Goal: Task Accomplishment & Management: Manage account settings

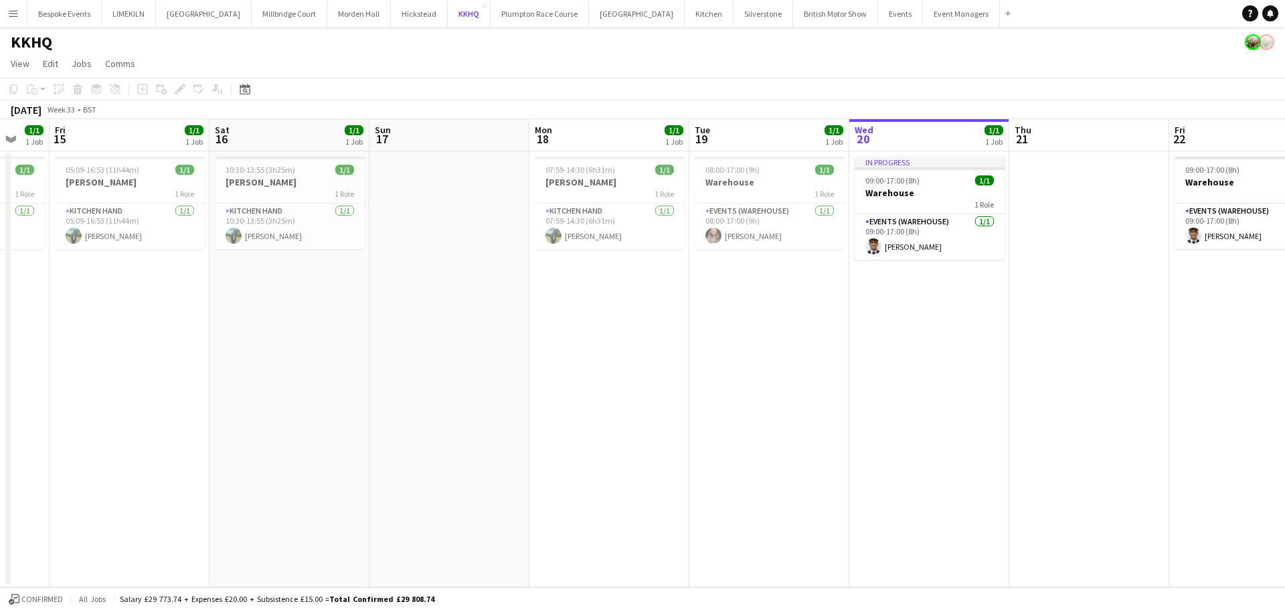
scroll to position [0, 440]
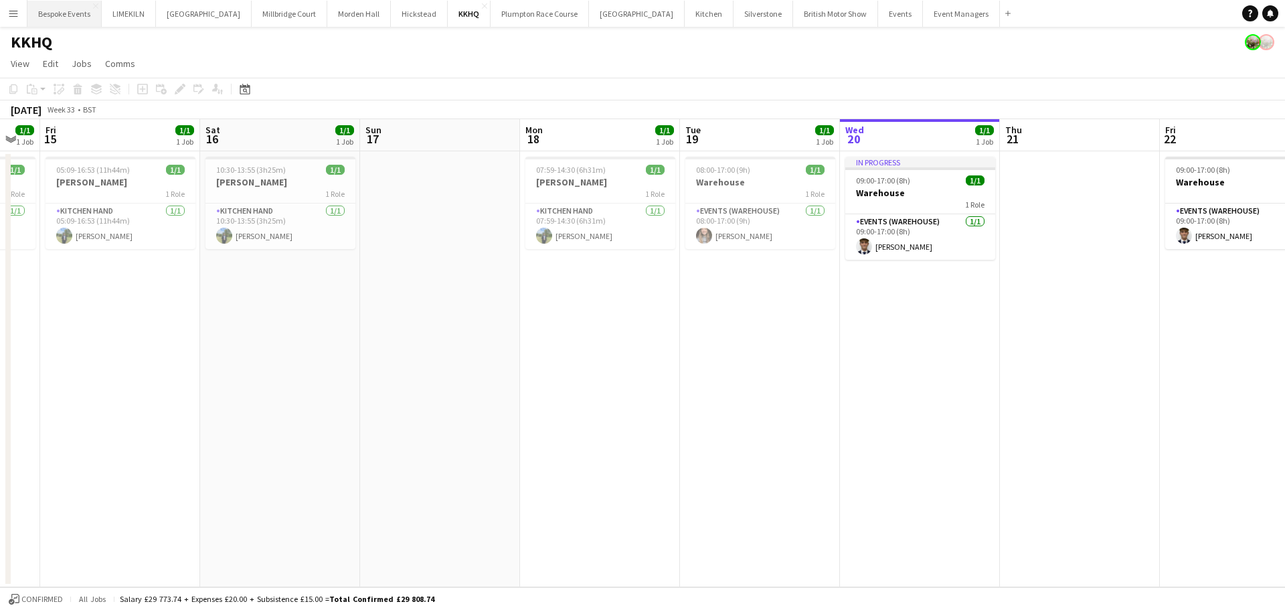
click at [86, 15] on button "Bespoke Events Close" at bounding box center [64, 14] width 74 height 26
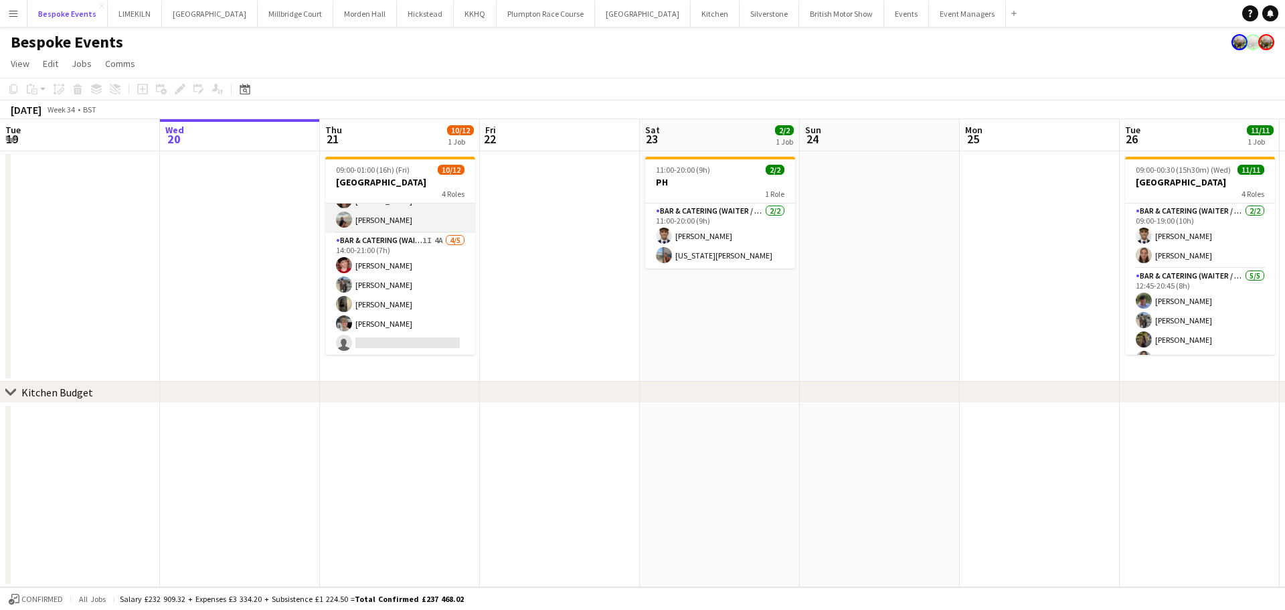
scroll to position [29, 0]
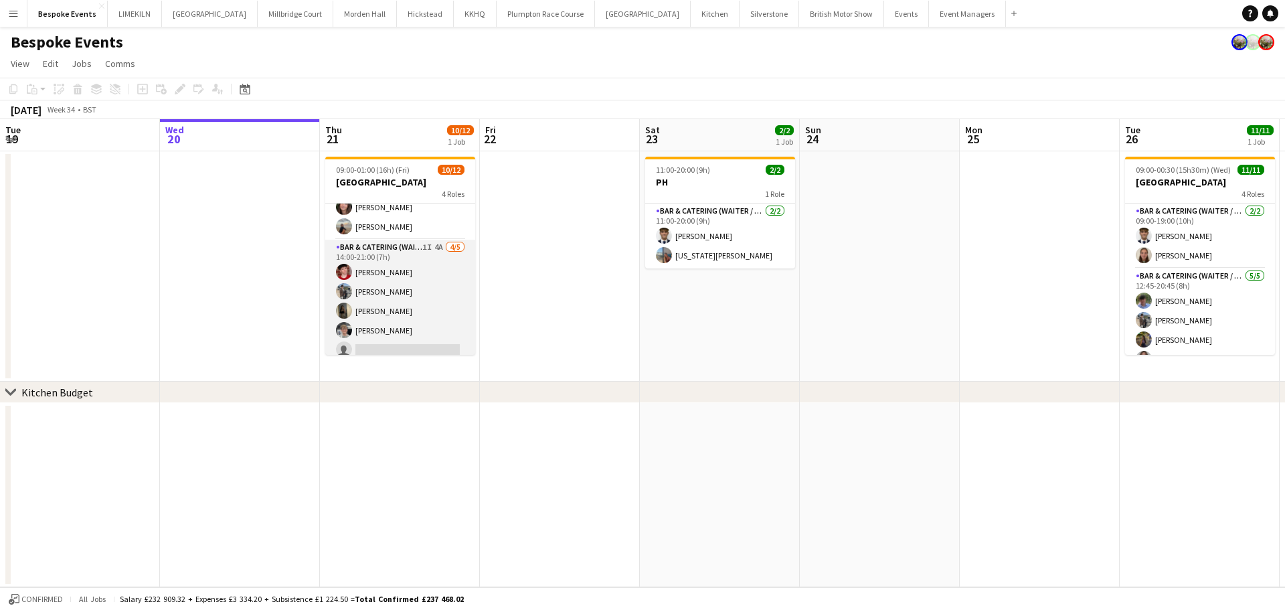
click at [424, 299] on app-card-role "Bar & Catering (Waiter / waitress) 1I 4A [DATE] 14:00-21:00 (7h) [PERSON_NAME] …" at bounding box center [400, 301] width 150 height 123
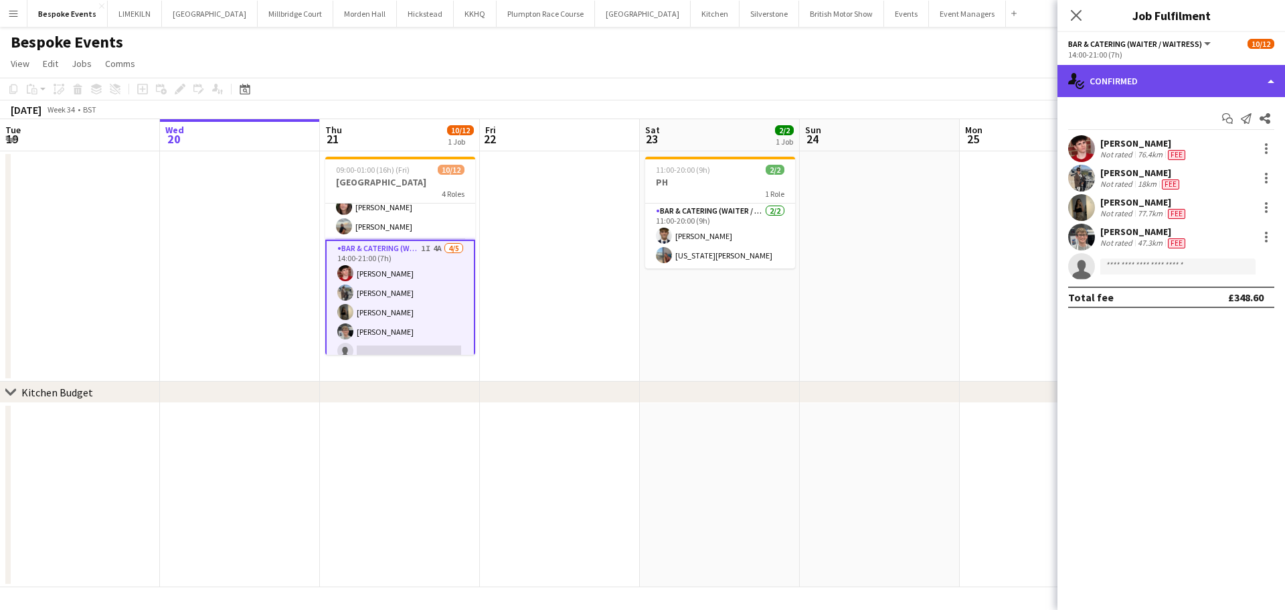
click at [1028, 72] on div "single-neutral-actions-check-2 Confirmed" at bounding box center [1172, 81] width 228 height 32
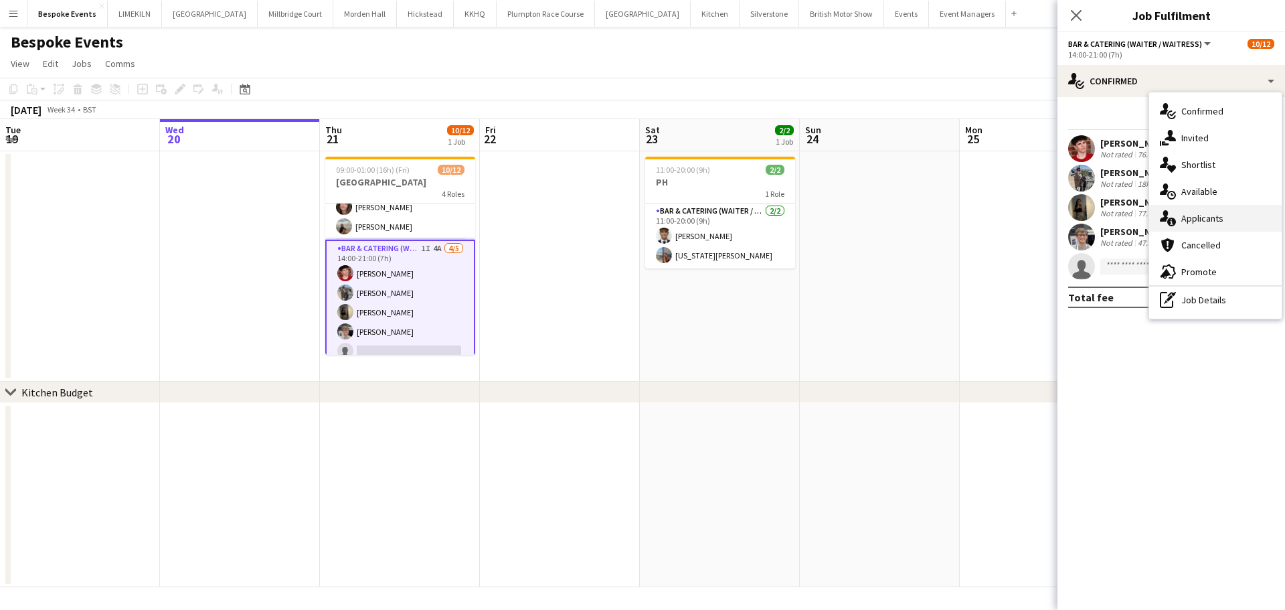
click at [1028, 214] on div "single-neutral-actions-information Applicants" at bounding box center [1215, 218] width 133 height 27
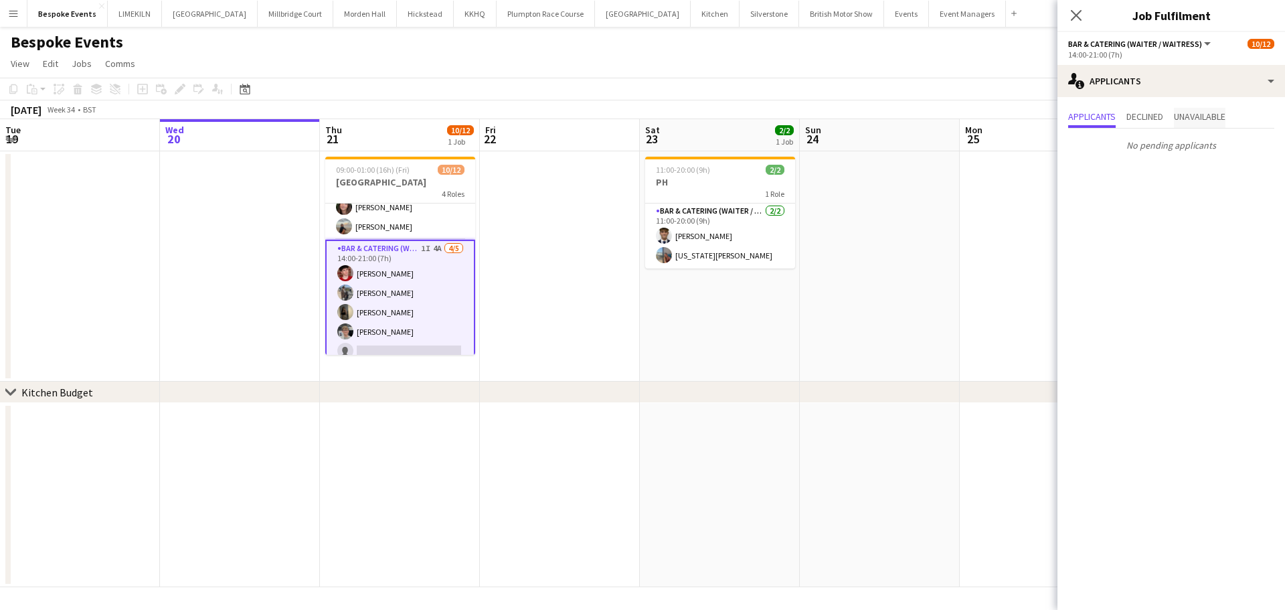
click at [1028, 112] on span "Unavailable" at bounding box center [1200, 116] width 52 height 9
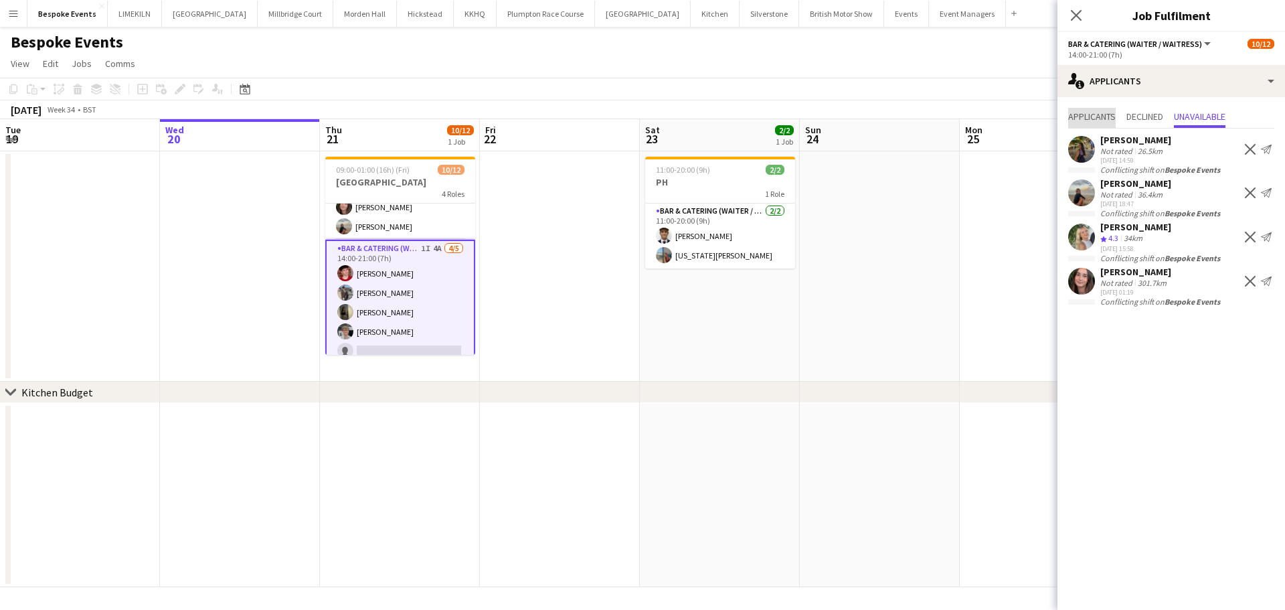
click at [1028, 121] on span "Applicants" at bounding box center [1092, 116] width 48 height 9
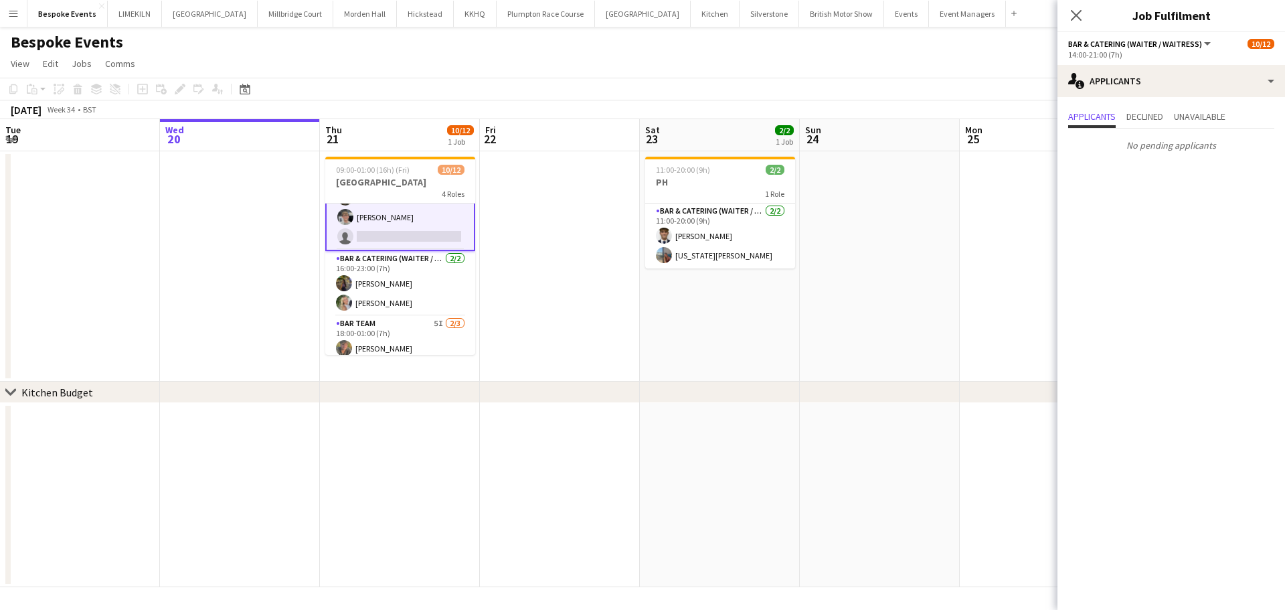
scroll to position [189, 0]
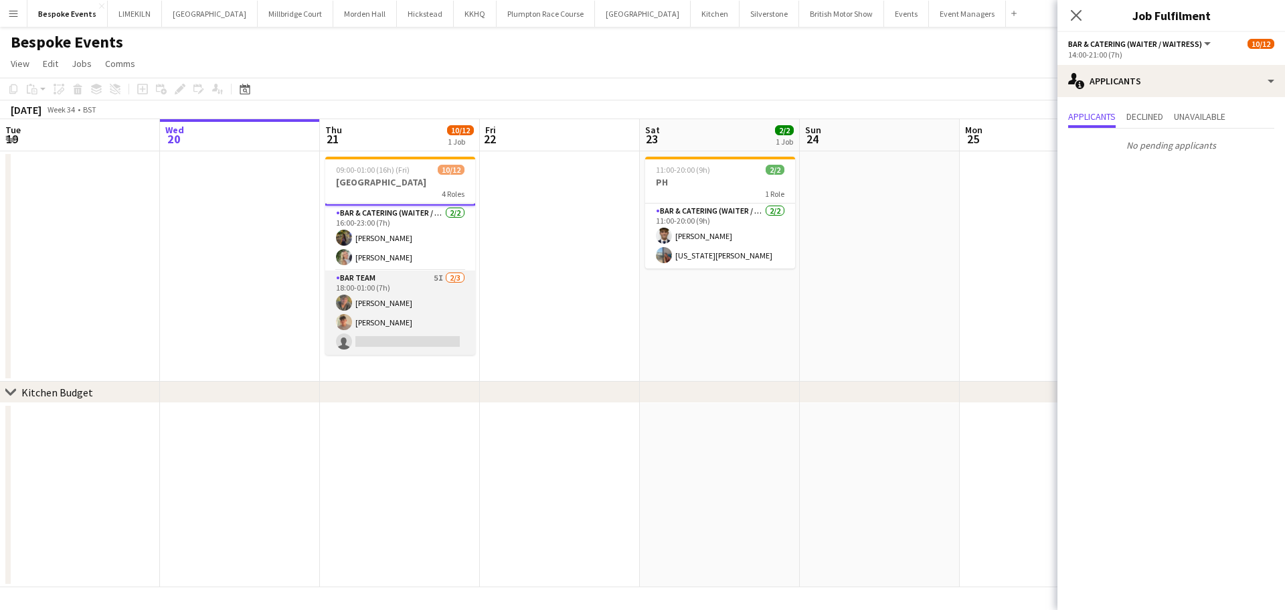
click at [414, 311] on app-card-role "Bar Team 5I [DATE] 18:00-01:00 (7h) [PERSON_NAME] [PERSON_NAME] single-neutral-…" at bounding box center [400, 312] width 150 height 84
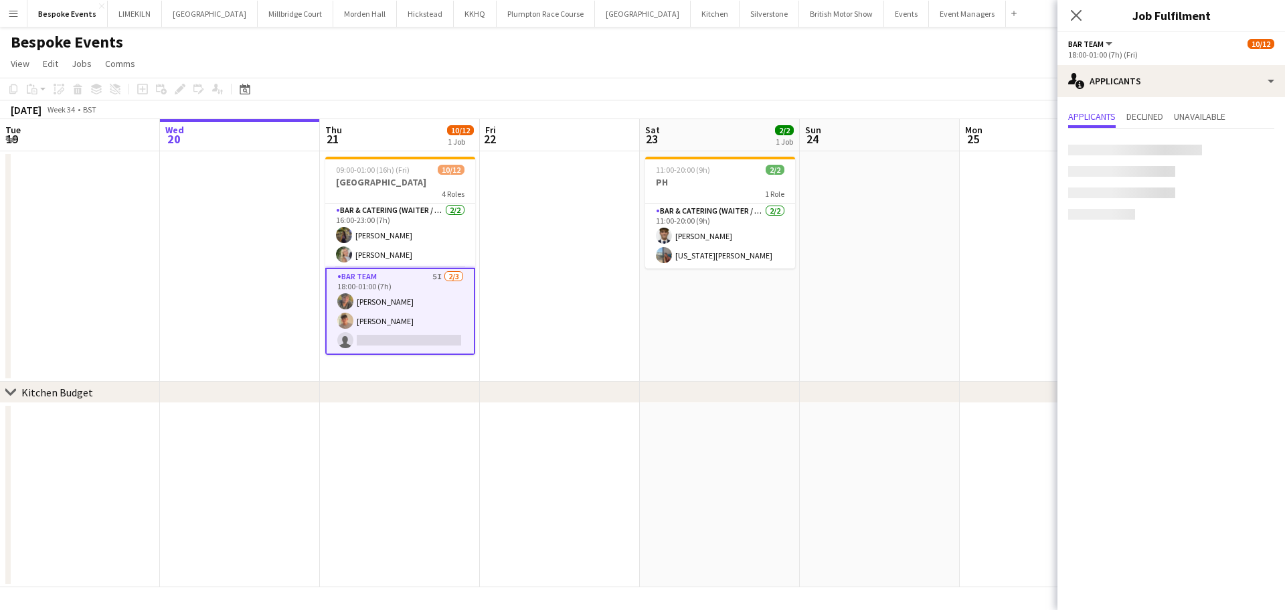
scroll to position [187, 0]
click at [414, 311] on app-card-role "Bar Team 5I [DATE] 18:00-01:00 (7h) [PERSON_NAME] [PERSON_NAME] single-neutral-…" at bounding box center [400, 312] width 150 height 87
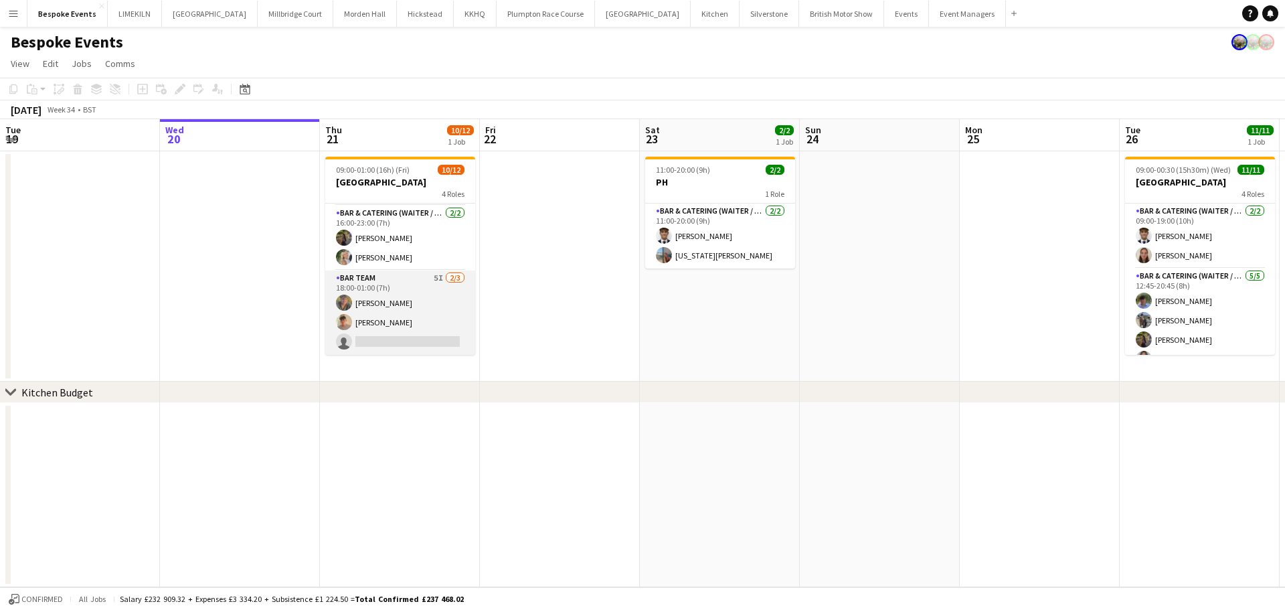
click at [414, 311] on app-card-role "Bar Team 5I [DATE] 18:00-01:00 (7h) [PERSON_NAME] [PERSON_NAME] single-neutral-…" at bounding box center [400, 312] width 150 height 84
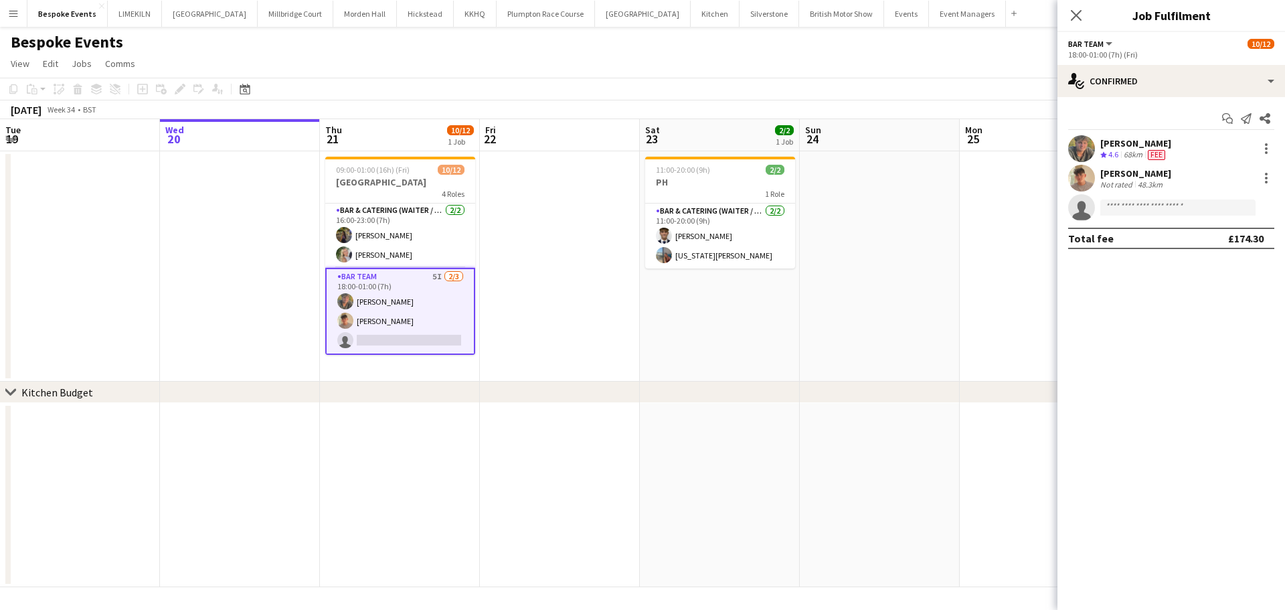
scroll to position [0, 0]
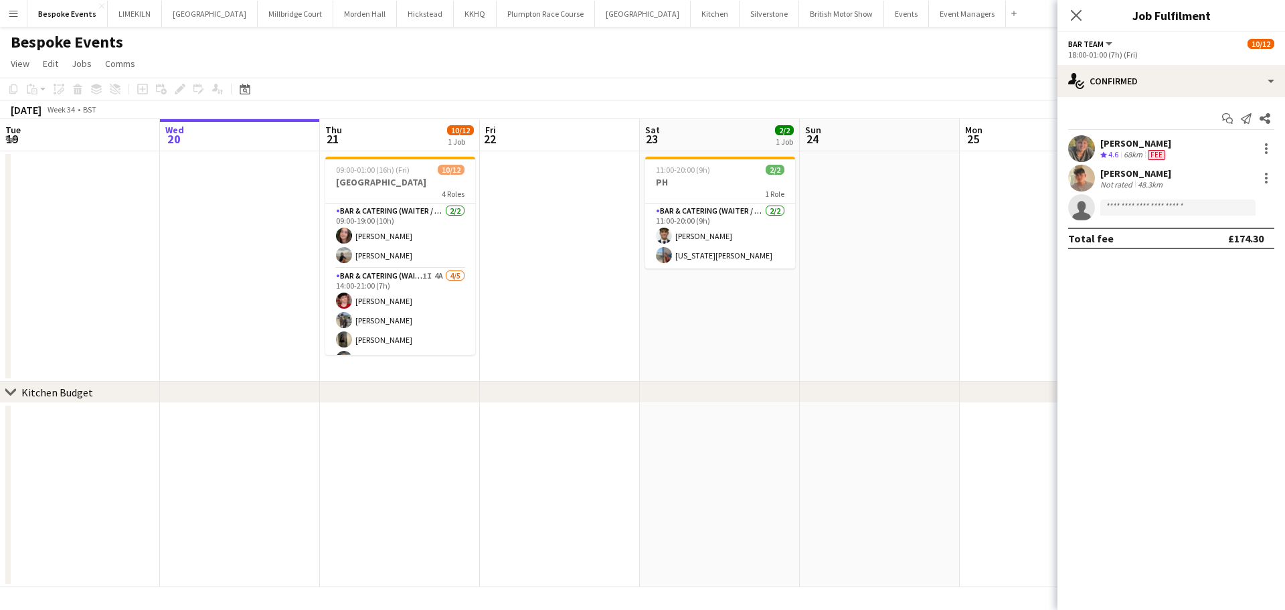
click at [506, 319] on app-date-cell at bounding box center [560, 266] width 160 height 230
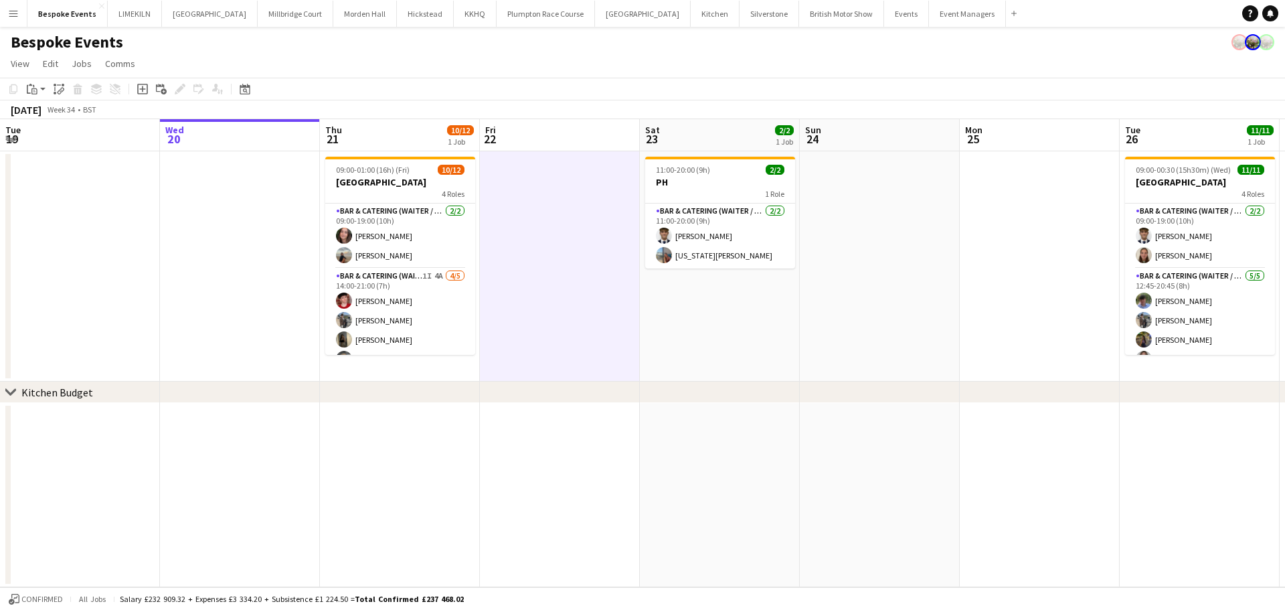
click at [6, 11] on button "Menu" at bounding box center [13, 13] width 27 height 27
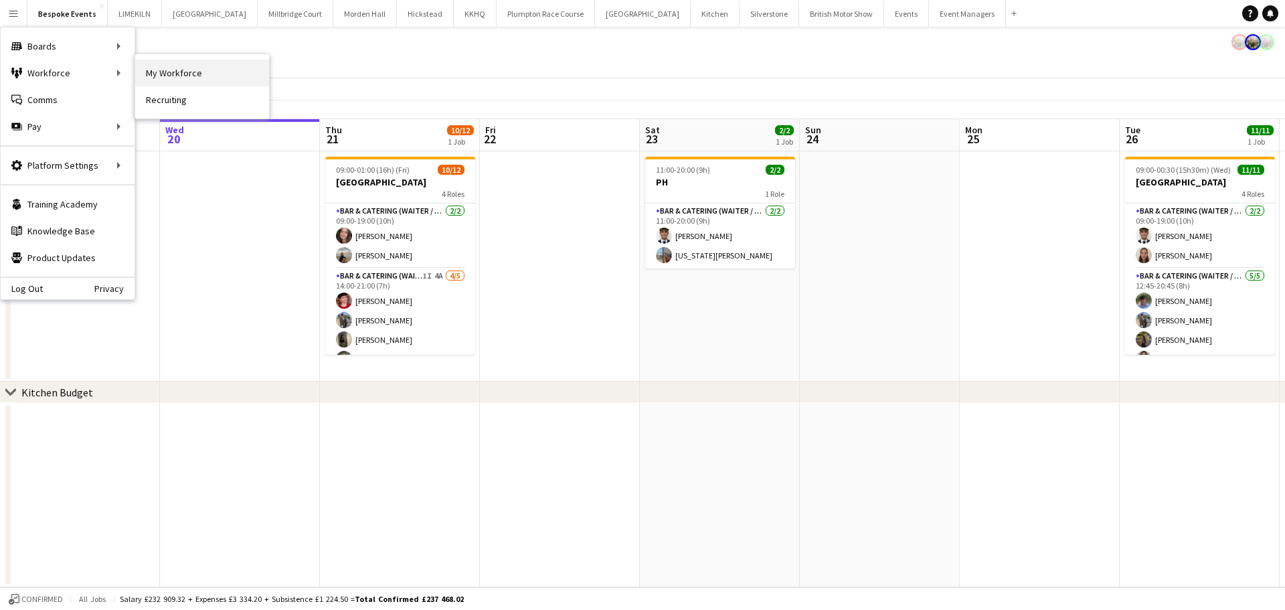
click at [158, 70] on link "My Workforce" at bounding box center [202, 73] width 134 height 27
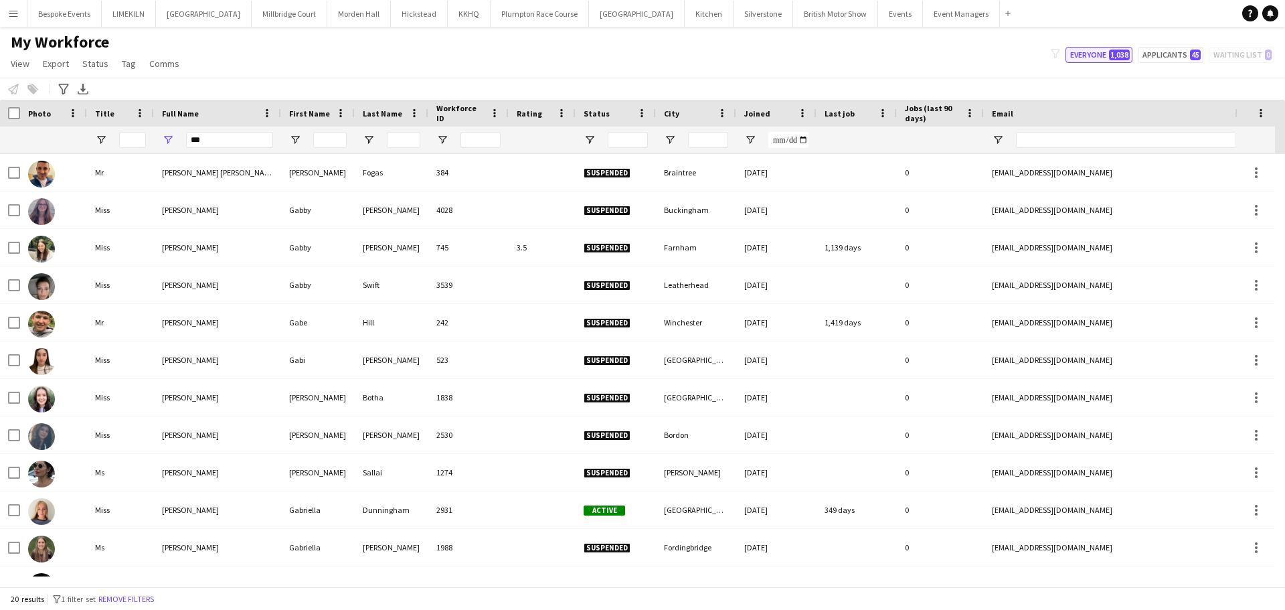
click at [1028, 54] on span "1,038" at bounding box center [1119, 55] width 21 height 11
type input "**********"
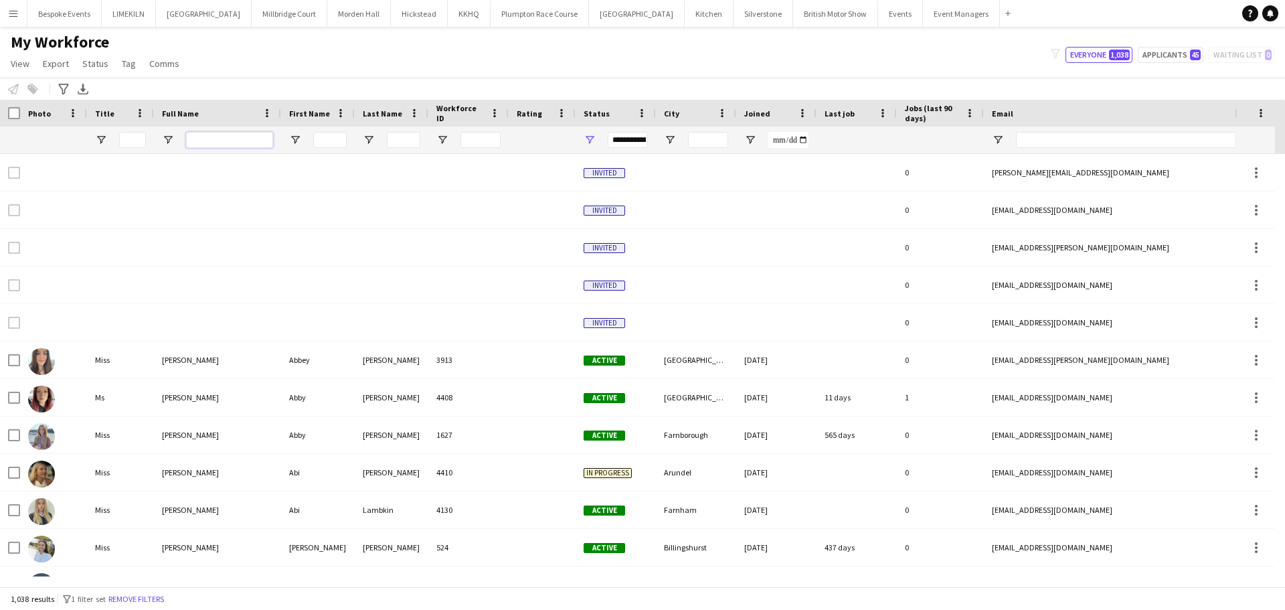
click at [198, 145] on input "Full Name Filter Input" at bounding box center [229, 140] width 87 height 16
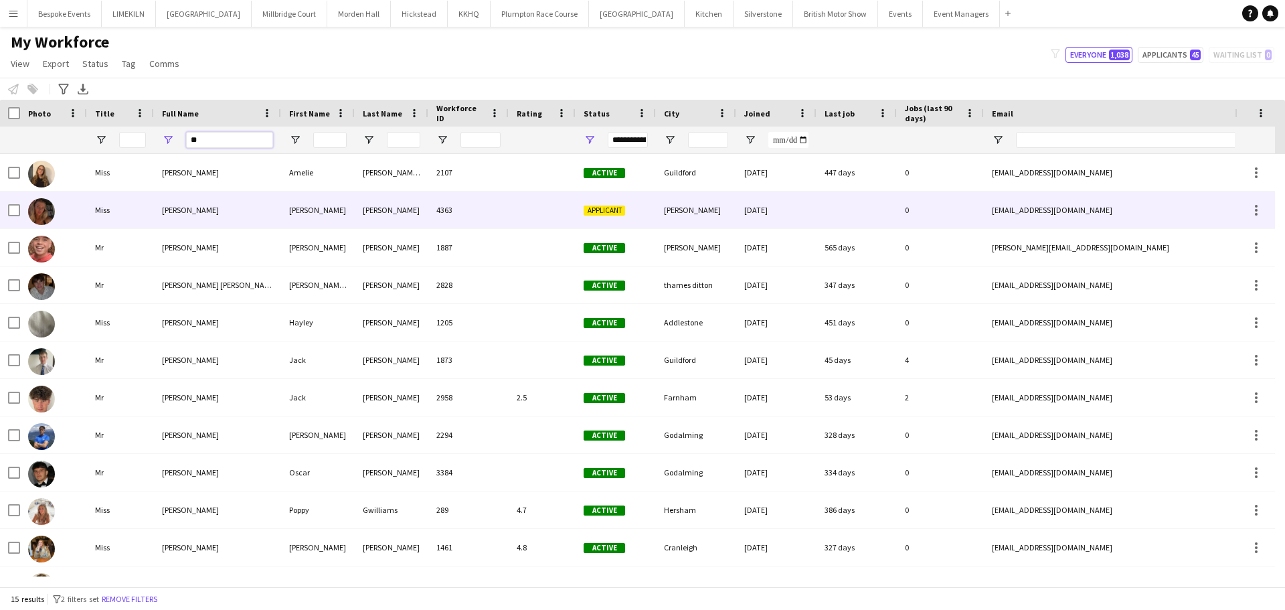
type input "*"
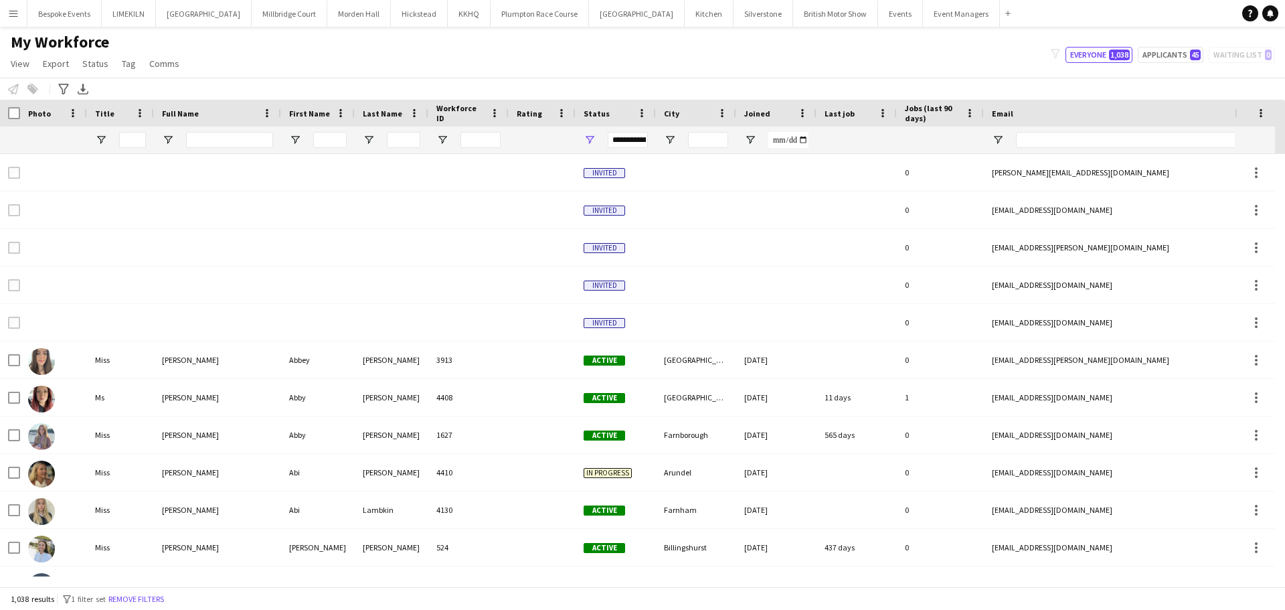
click at [266, 76] on div "My Workforce View Views Default view mena New Starter New view Update view Dele…" at bounding box center [642, 55] width 1285 height 46
click at [163, 137] on span "Open Filter Menu" at bounding box center [168, 140] width 12 height 12
click at [161, 135] on div at bounding box center [217, 140] width 127 height 27
click at [596, 135] on div "**********" at bounding box center [616, 140] width 80 height 27
click at [595, 135] on span "Open Filter Menu" at bounding box center [590, 140] width 12 height 12
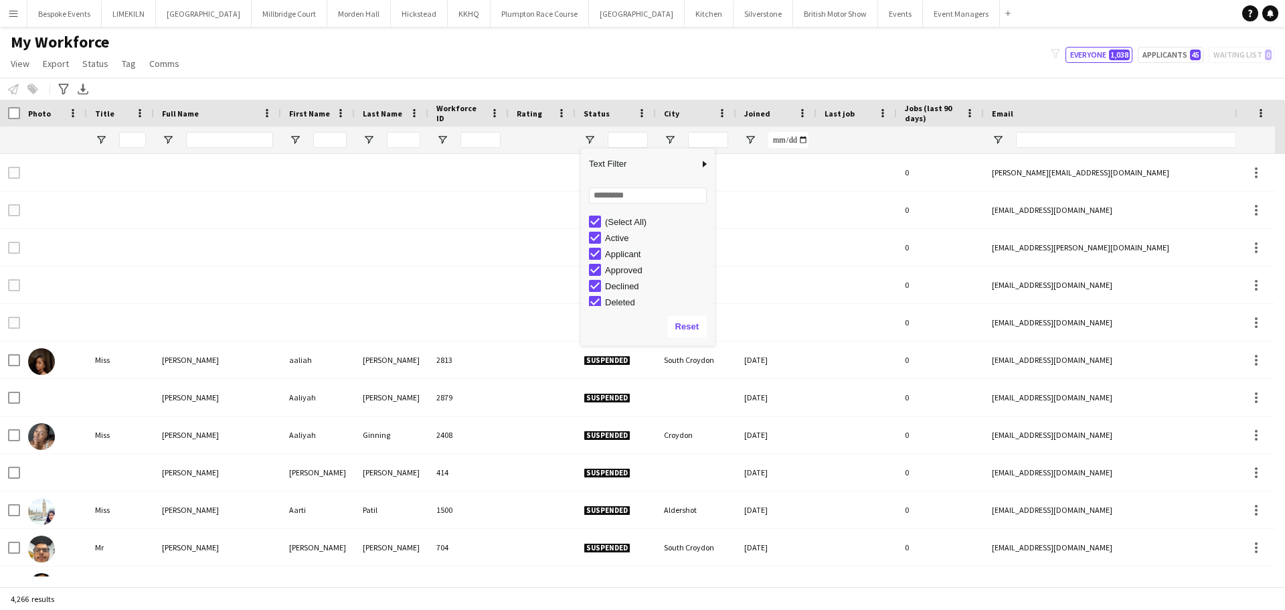
click at [580, 69] on div "My Workforce View Views Default view mena New Starter New view Update view Dele…" at bounding box center [642, 55] width 1285 height 46
click at [215, 143] on input "Full Name Filter Input" at bounding box center [229, 140] width 87 height 16
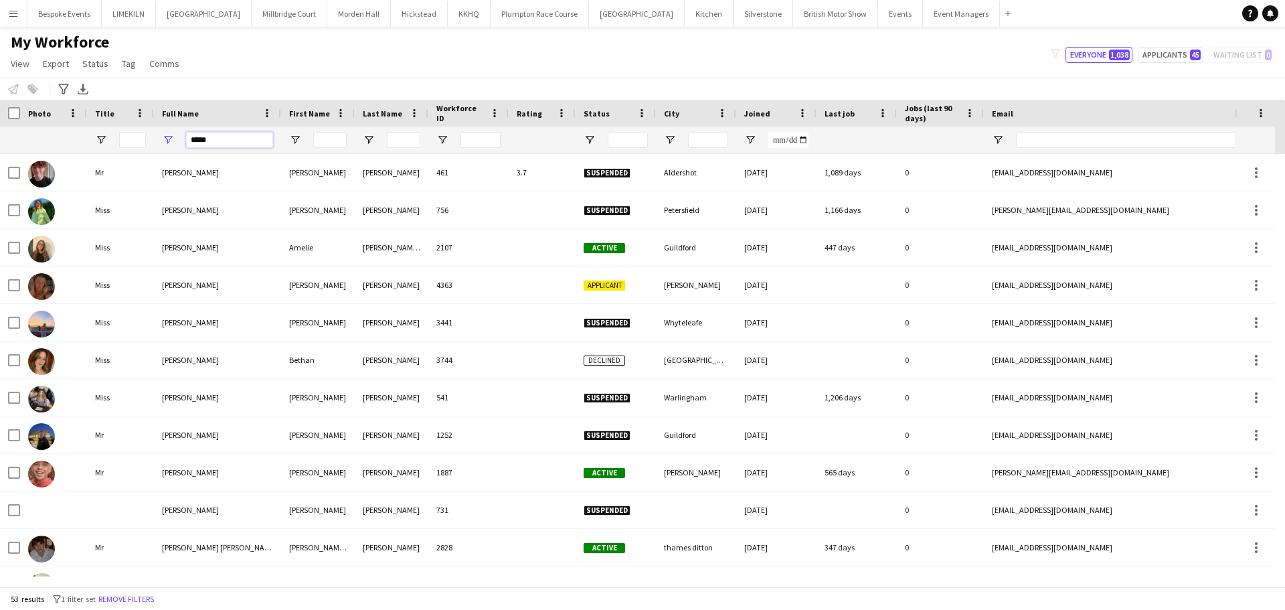
click at [215, 143] on input "*****" at bounding box center [229, 140] width 87 height 16
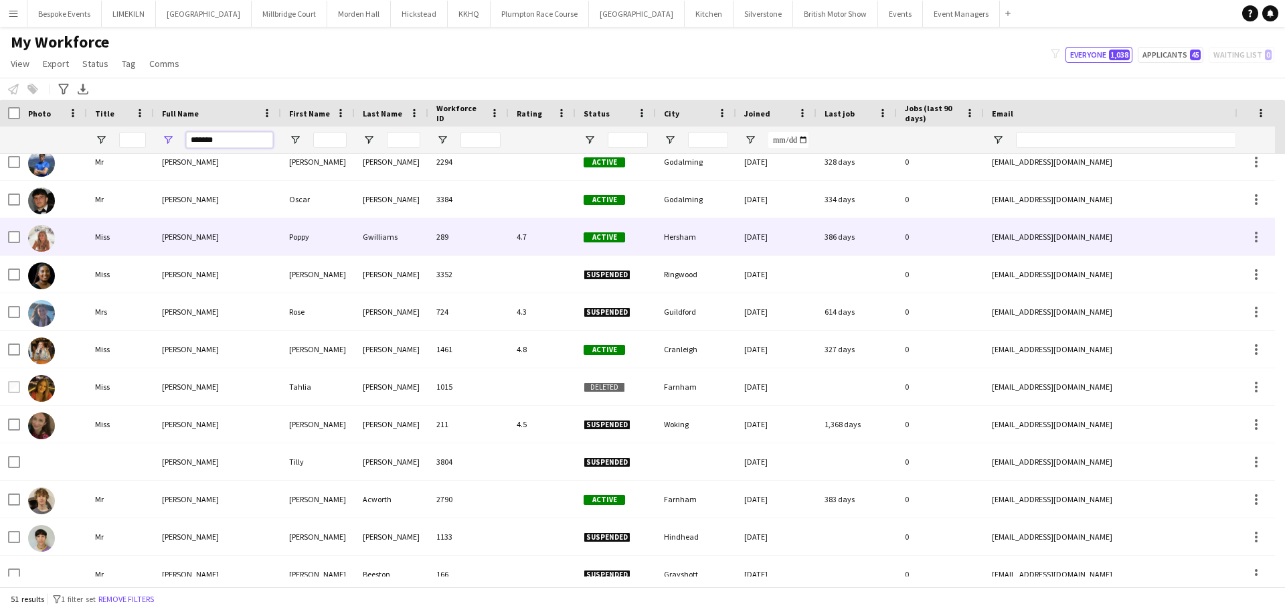
scroll to position [1083, 0]
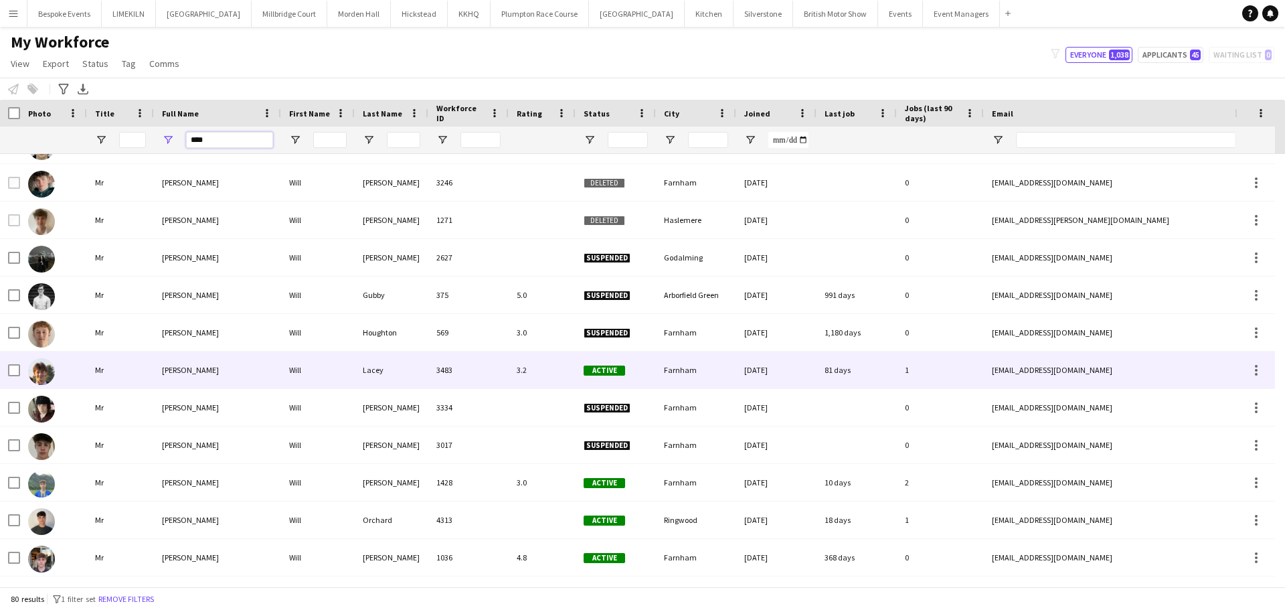
type input "****"
click at [230, 364] on div "[PERSON_NAME]" at bounding box center [217, 369] width 127 height 37
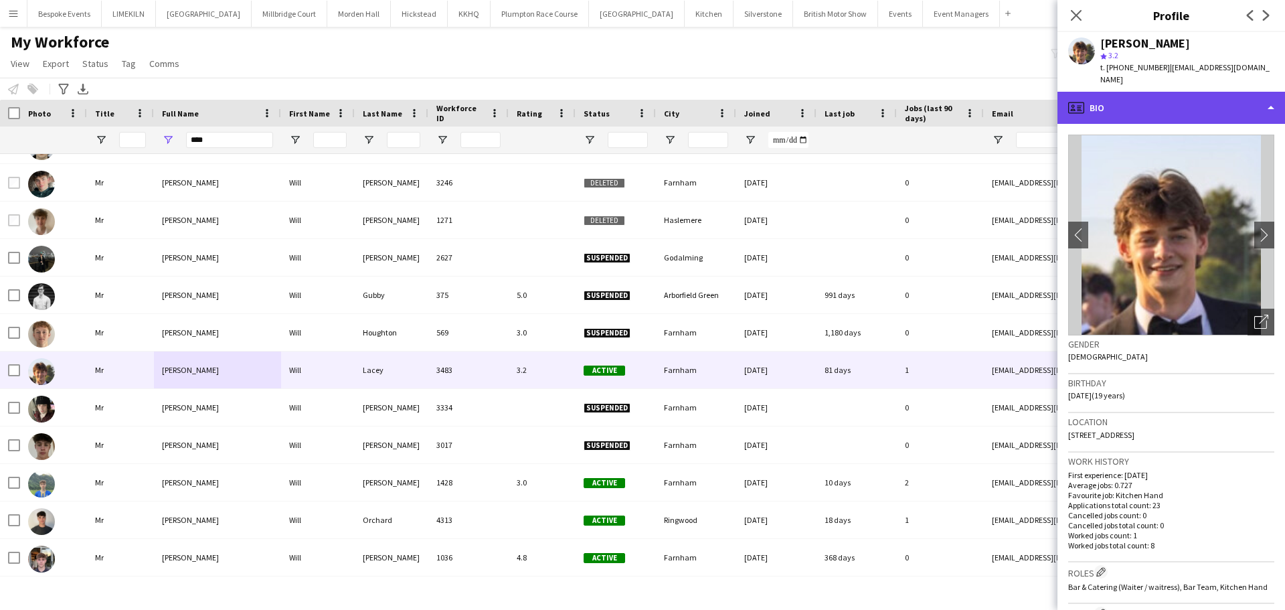
click at [1028, 92] on div "profile Bio" at bounding box center [1172, 108] width 228 height 32
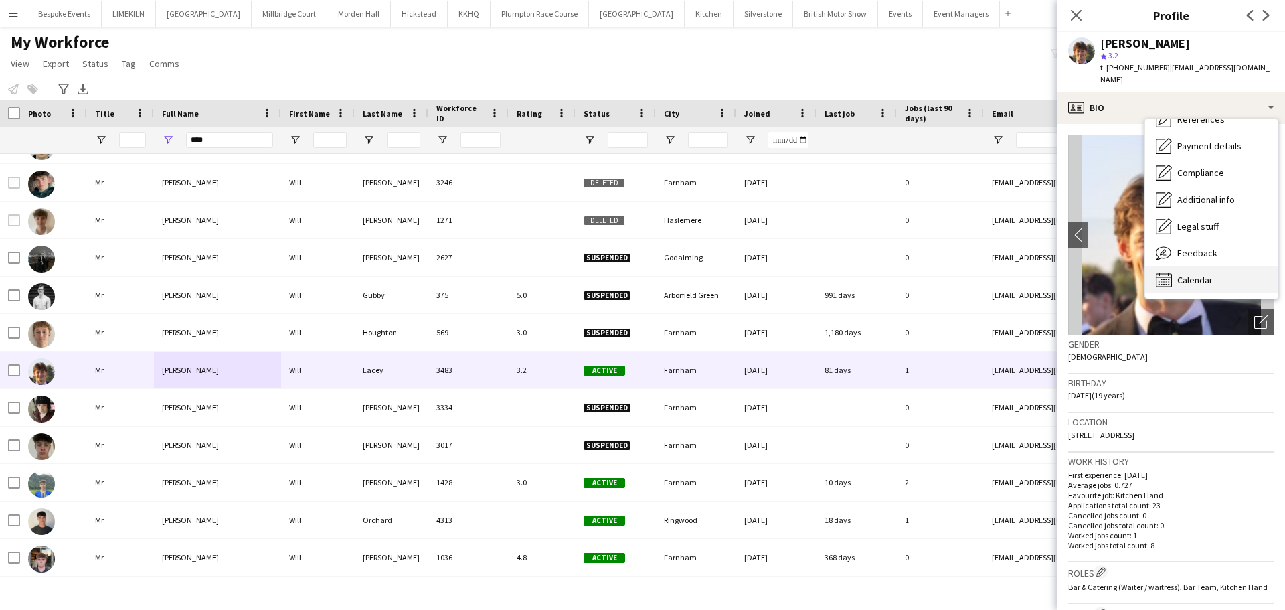
click at [1028, 274] on span "Calendar" at bounding box center [1195, 280] width 35 height 12
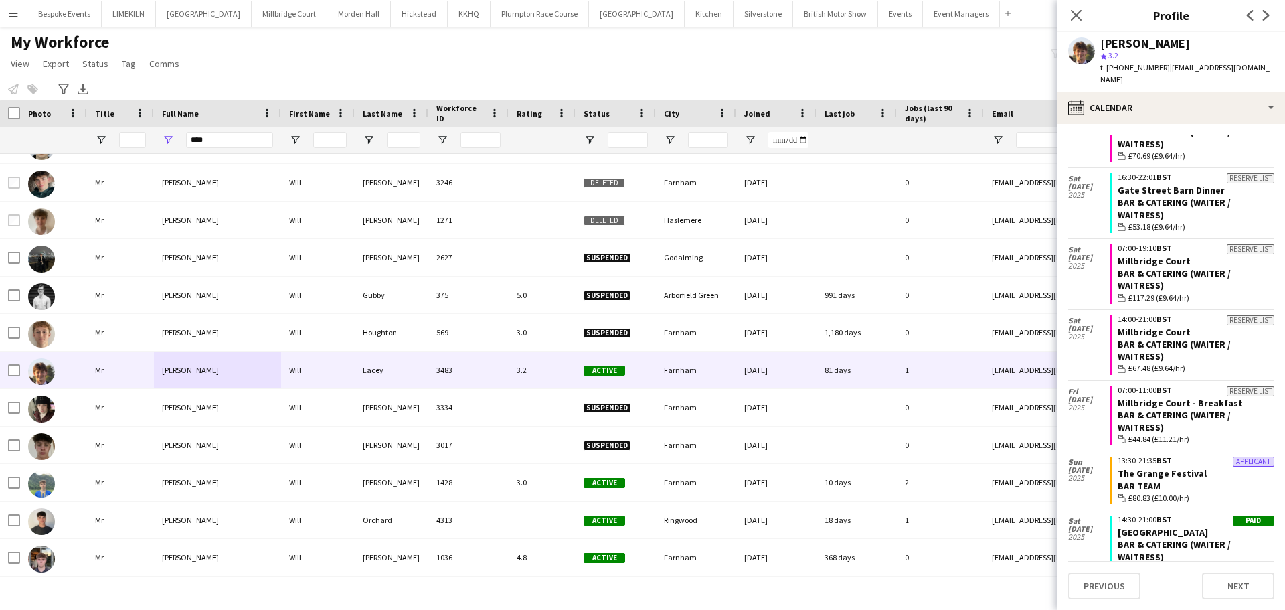
scroll to position [141, 0]
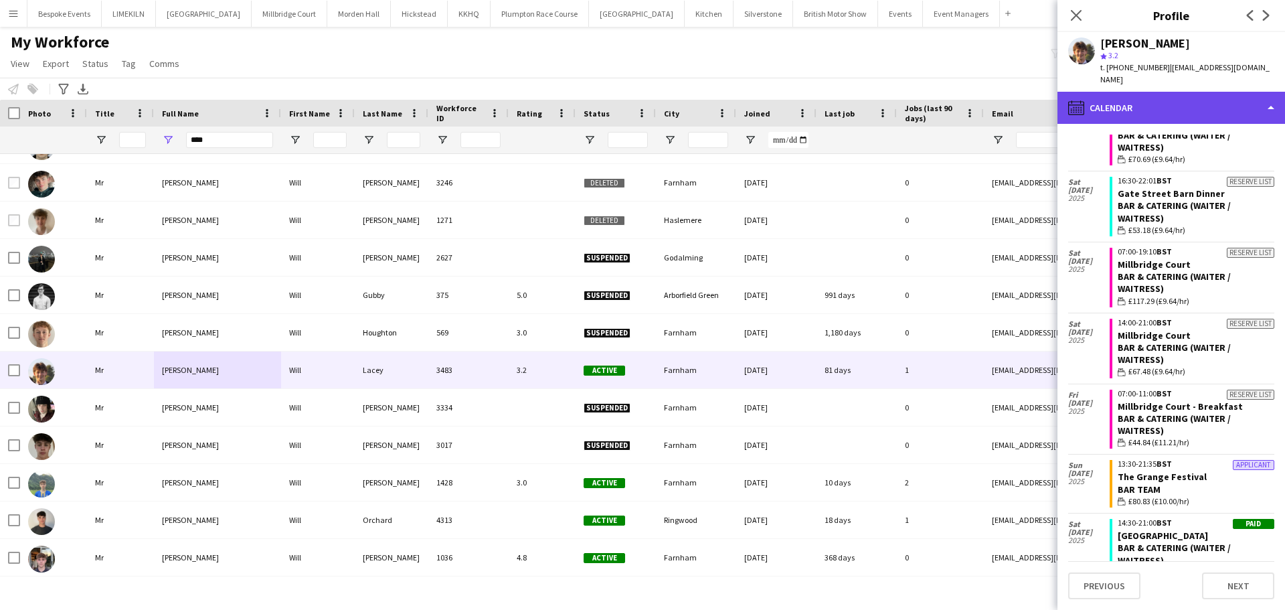
click at [1028, 94] on div "calendar-full Calendar" at bounding box center [1172, 108] width 228 height 32
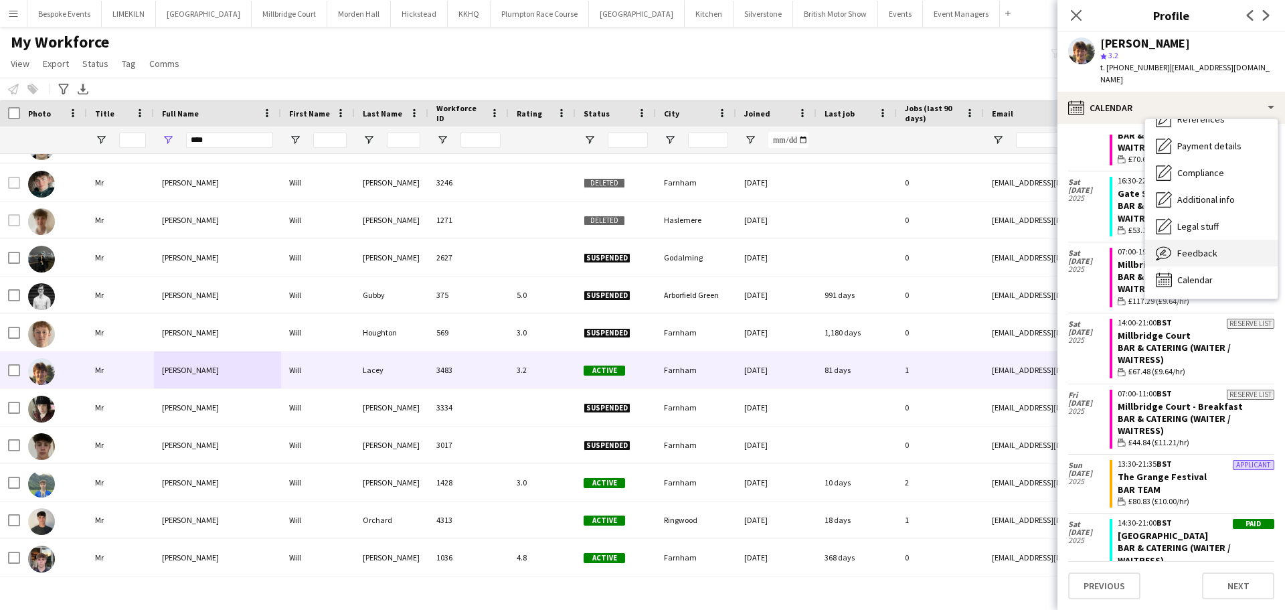
click at [1028, 247] on span "Feedback" at bounding box center [1198, 253] width 40 height 12
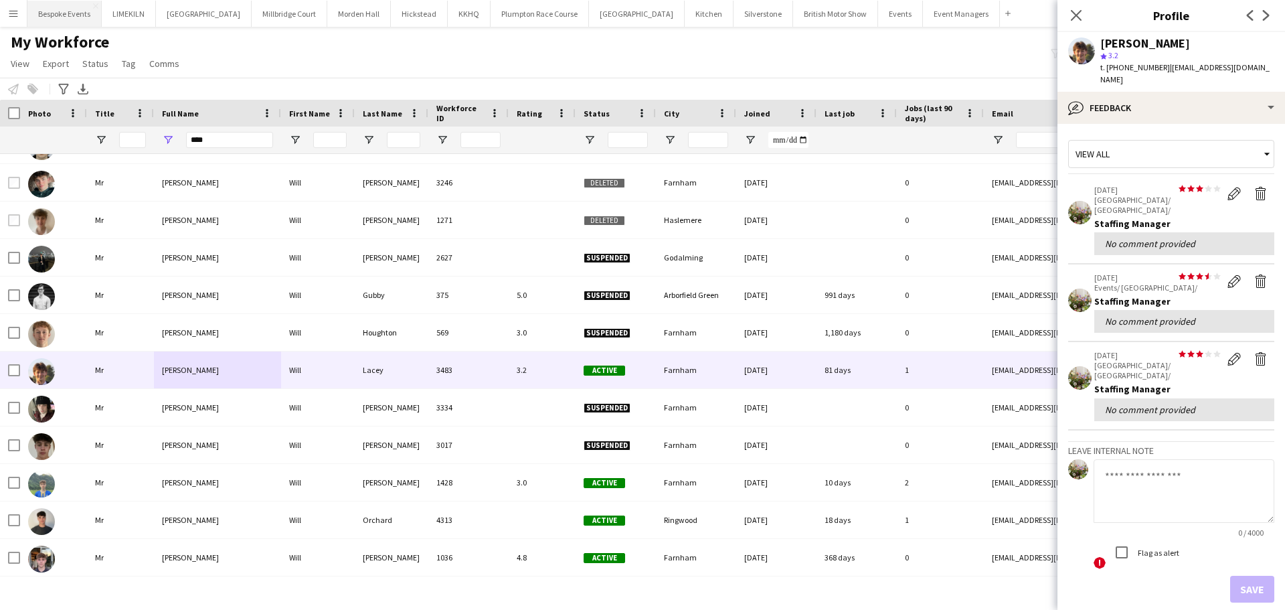
click at [64, 16] on button "Bespoke Events Close" at bounding box center [64, 14] width 74 height 26
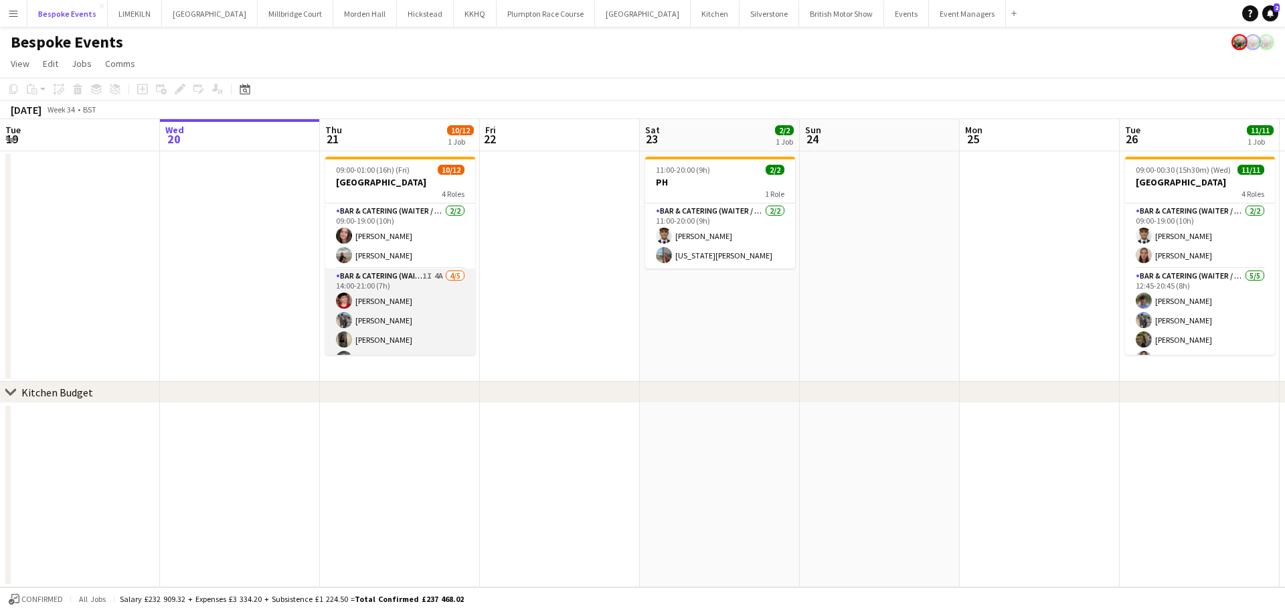
scroll to position [186, 0]
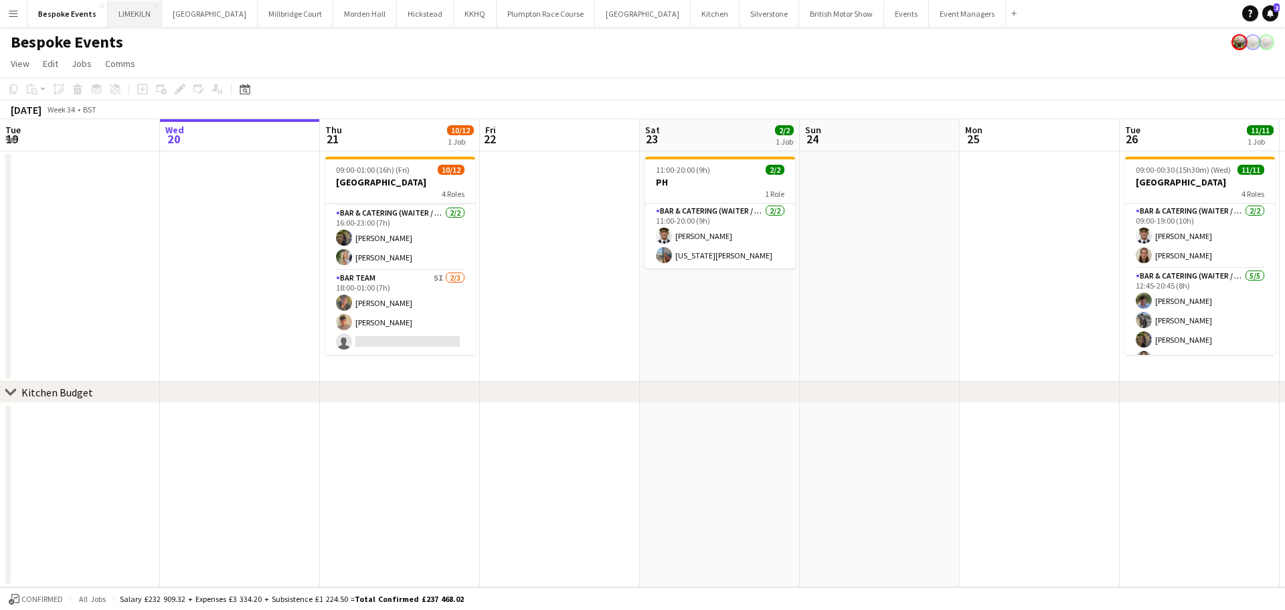
click at [135, 17] on button "LIMEKILN Close" at bounding box center [135, 14] width 54 height 26
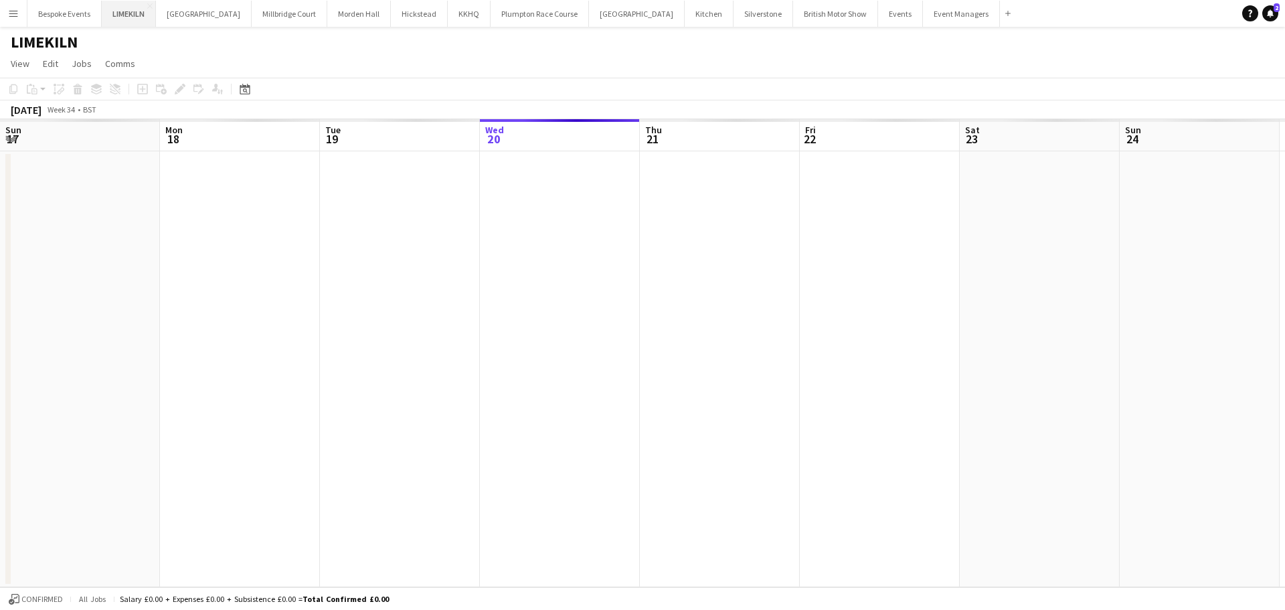
scroll to position [0, 320]
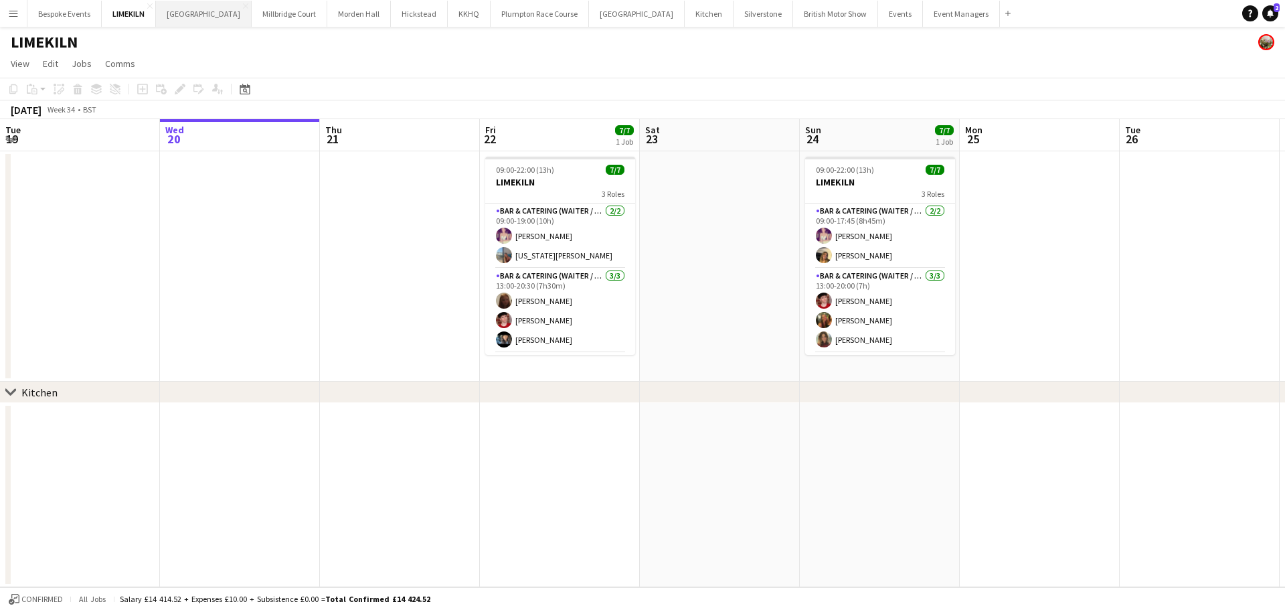
click at [179, 15] on button "[GEOGRAPHIC_DATA] Close" at bounding box center [204, 14] width 96 height 26
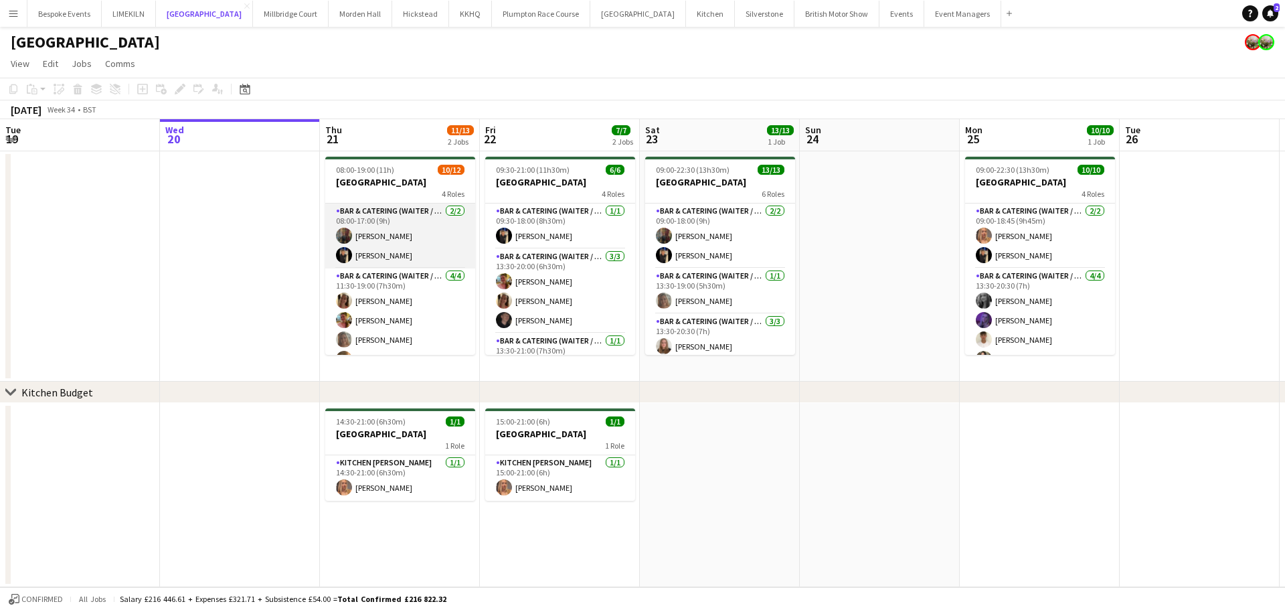
scroll to position [186, 0]
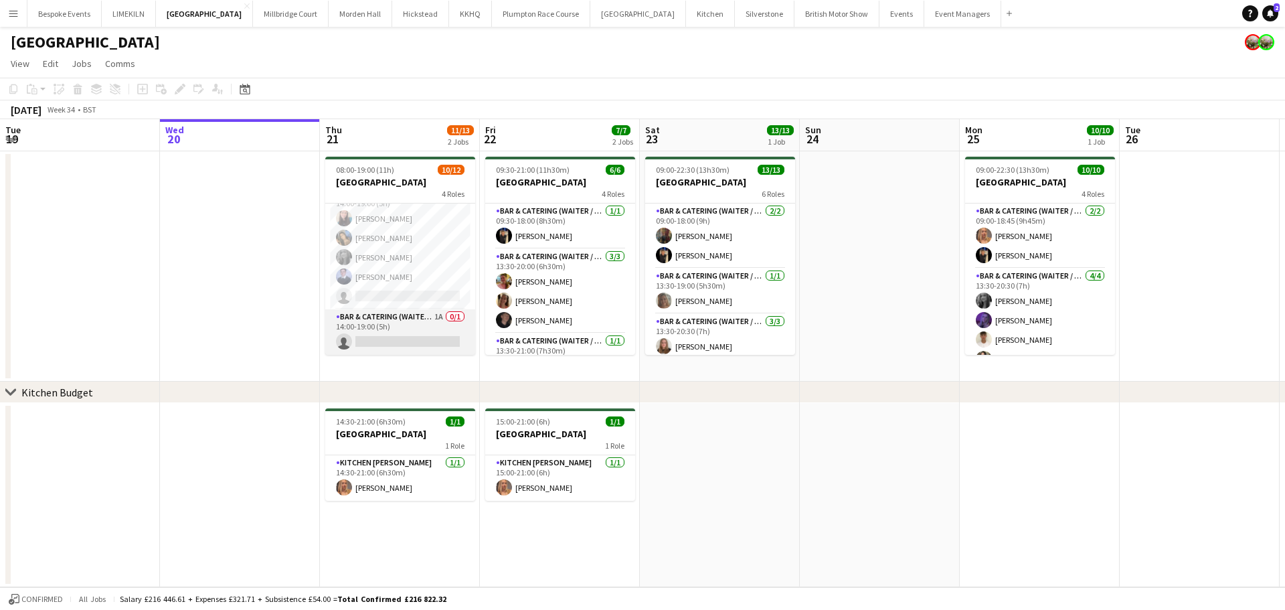
click at [390, 333] on app-card-role "Bar & Catering (Waiter / waitress) 1A 0/1 14:00-19:00 (5h) single-neutral-actio…" at bounding box center [400, 332] width 150 height 46
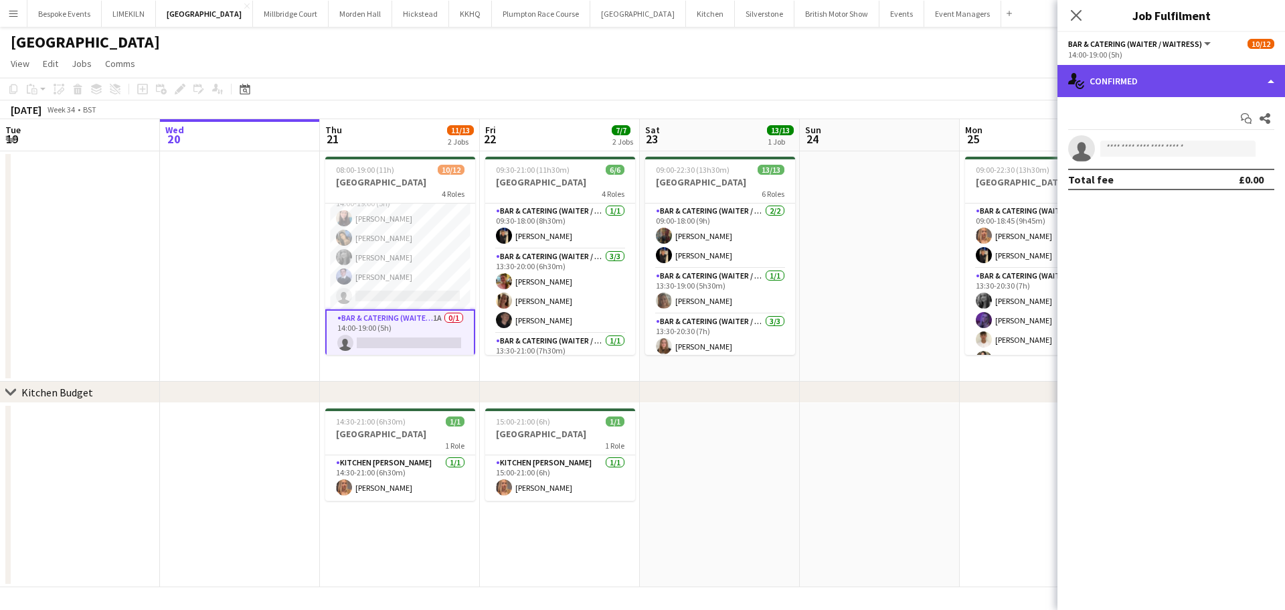
click at [1028, 91] on div "single-neutral-actions-check-2 Confirmed" at bounding box center [1172, 81] width 228 height 32
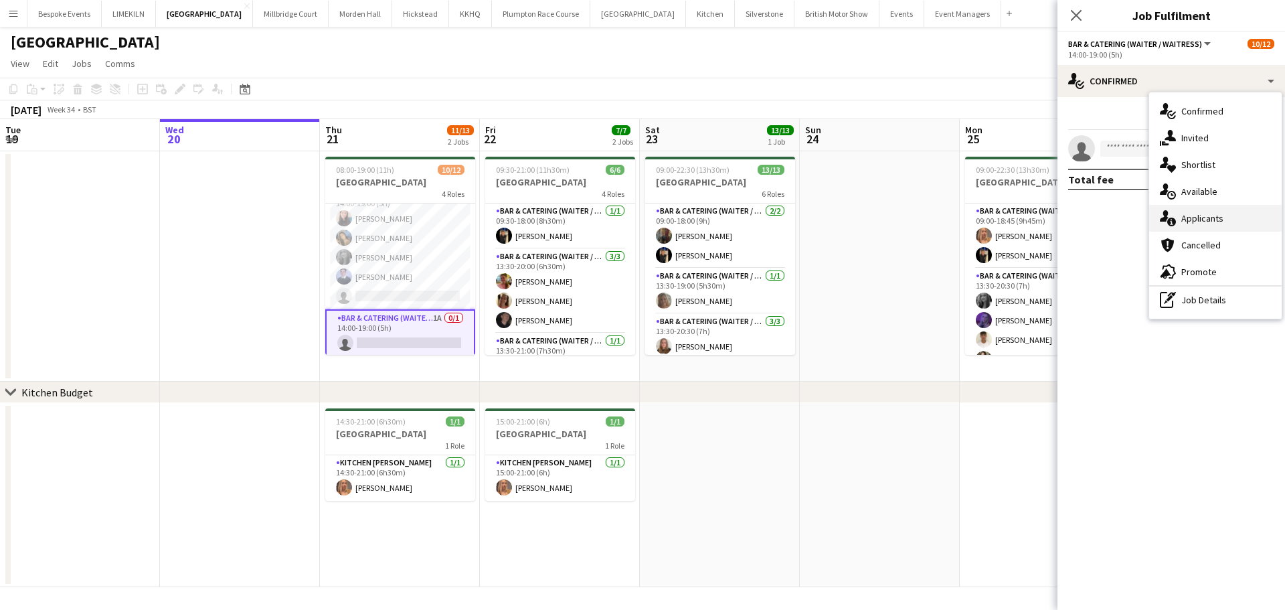
click at [1028, 222] on div "single-neutral-actions-information Applicants" at bounding box center [1215, 218] width 133 height 27
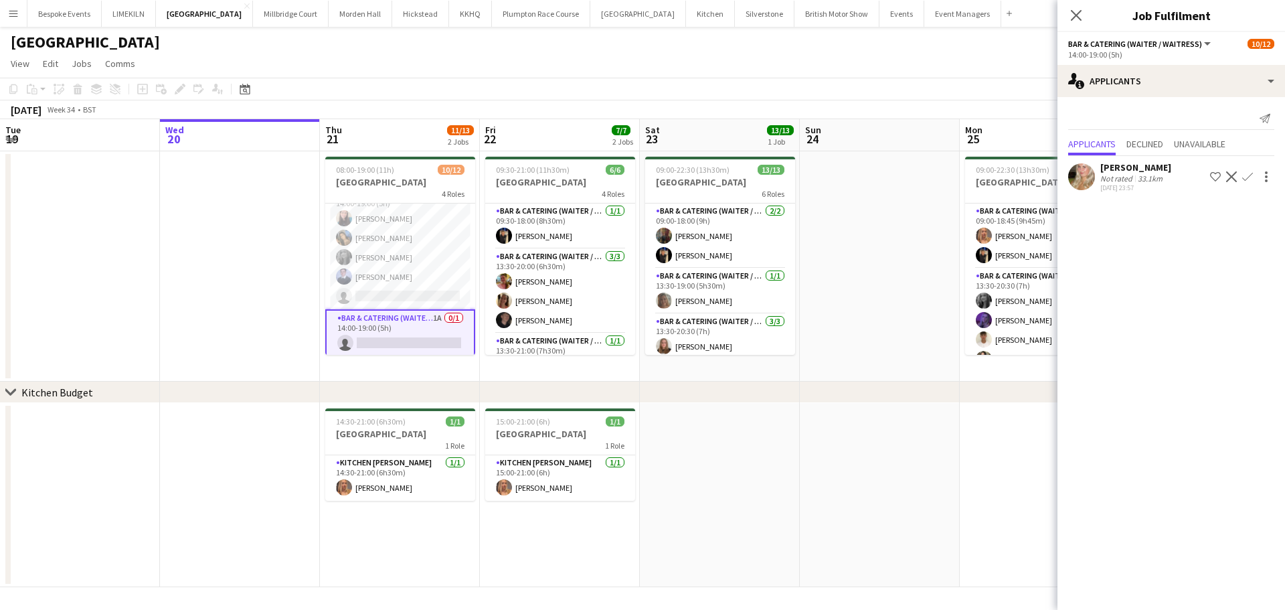
click at [879, 236] on app-date-cell at bounding box center [880, 266] width 160 height 230
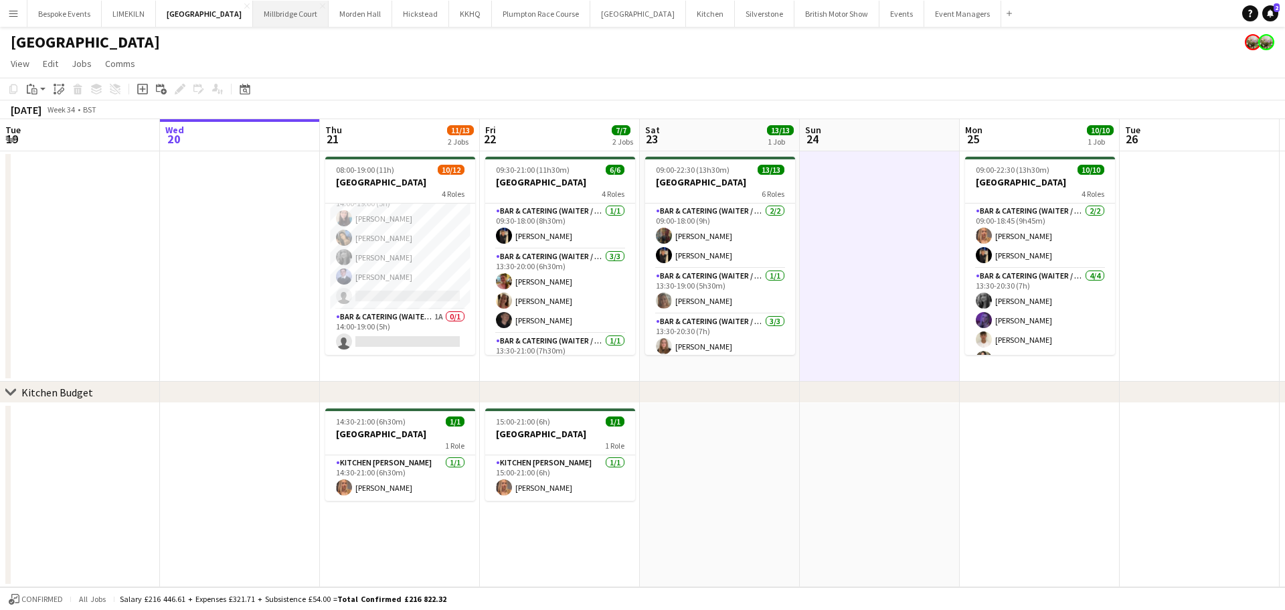
click at [268, 7] on button "[GEOGRAPHIC_DATA]" at bounding box center [291, 14] width 76 height 26
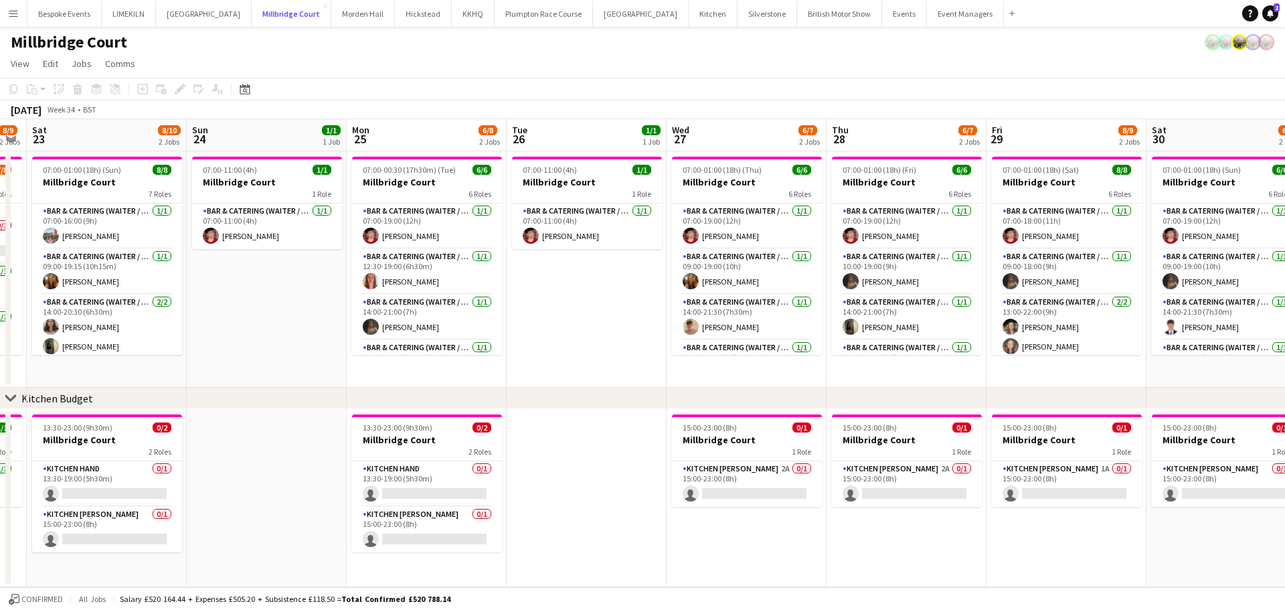
scroll to position [0, 329]
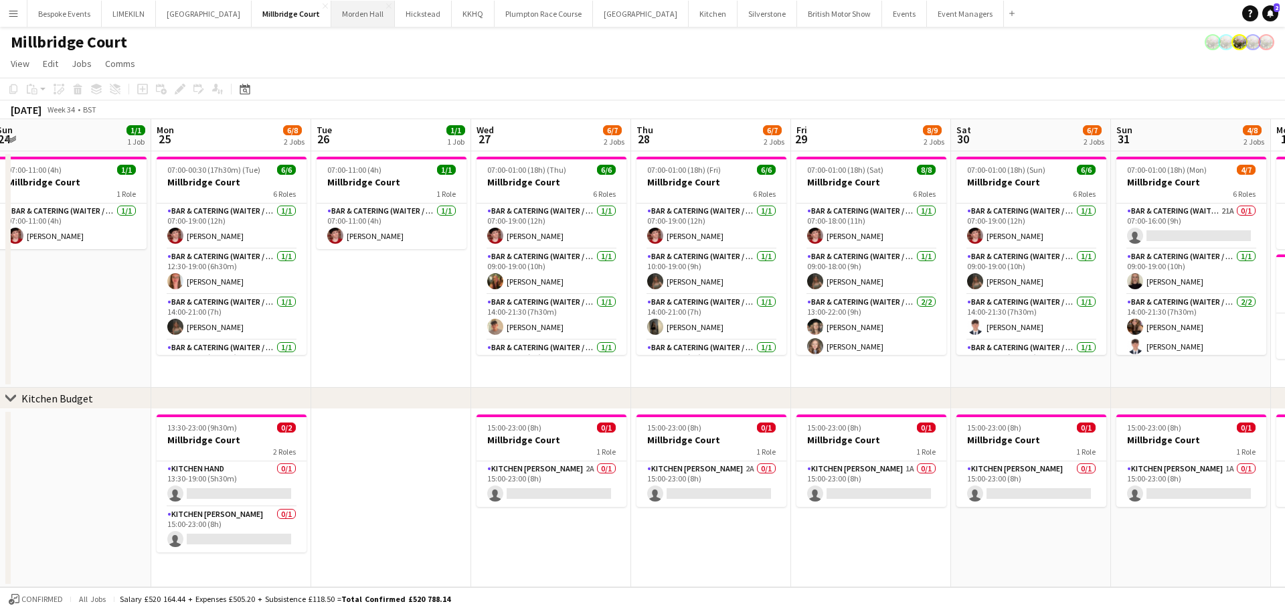
click at [333, 20] on button "[GEOGRAPHIC_DATA] Close" at bounding box center [363, 14] width 64 height 26
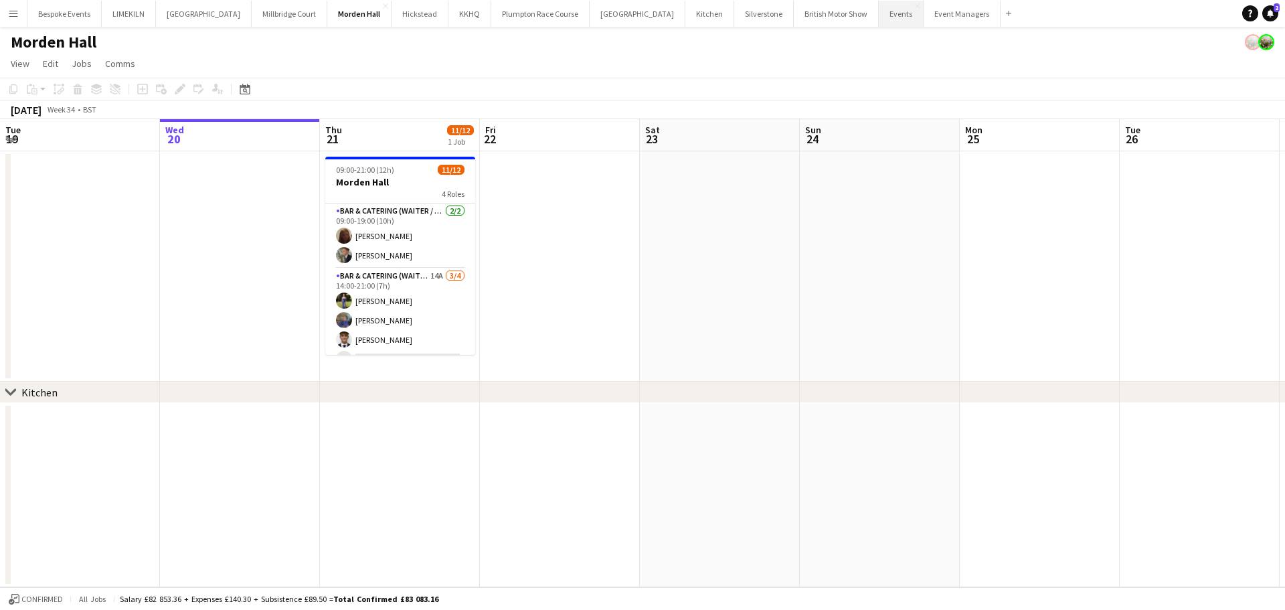
click at [879, 22] on button "Events Close" at bounding box center [901, 14] width 45 height 26
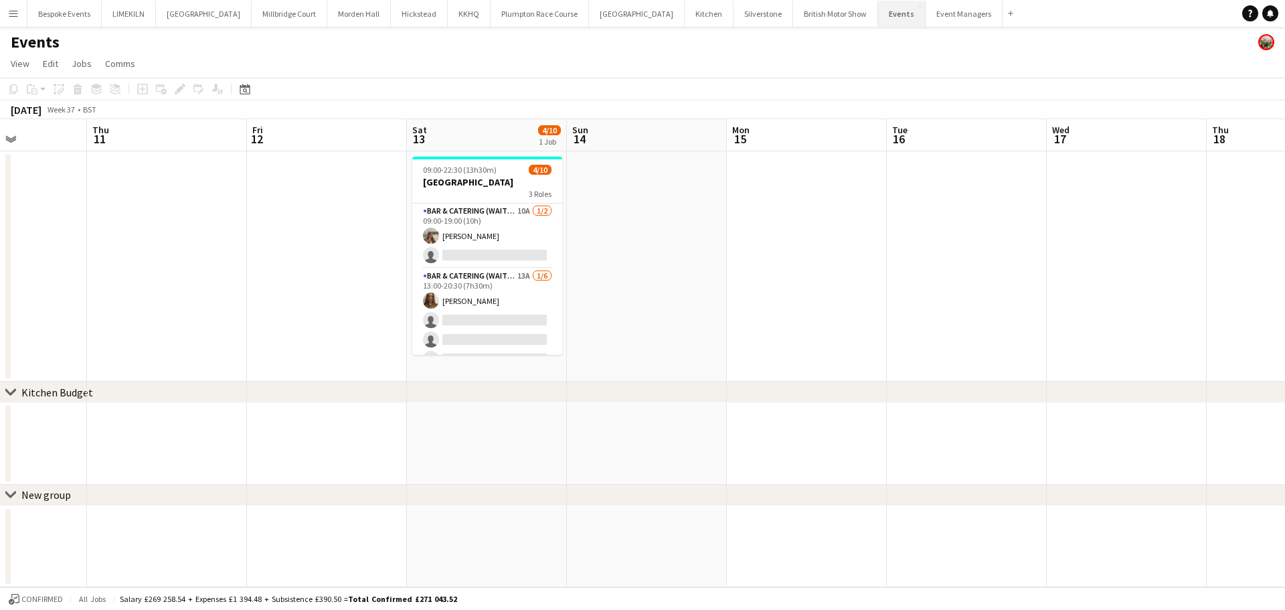
click at [878, 19] on button "Events Close" at bounding box center [902, 14] width 48 height 26
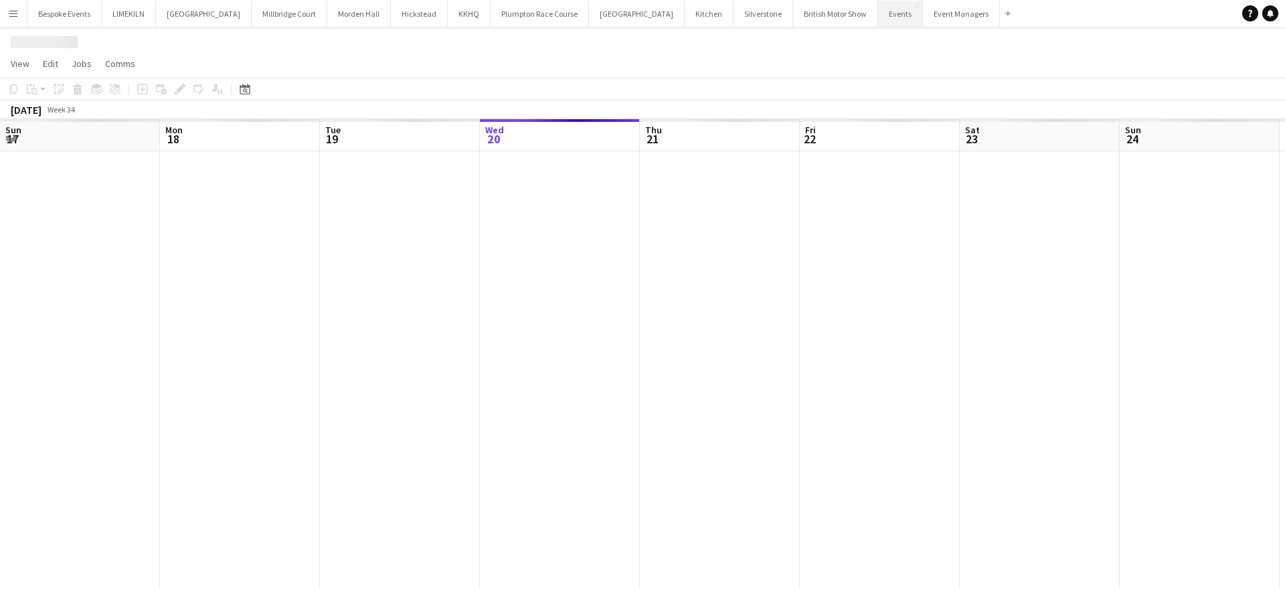
scroll to position [0, 320]
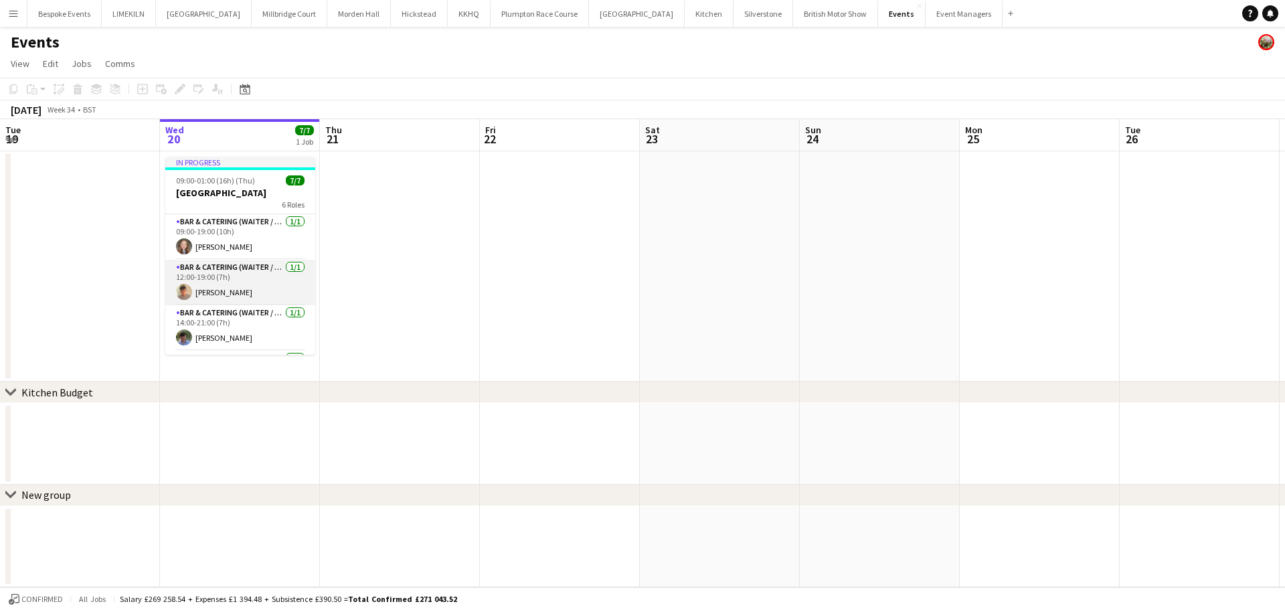
click at [297, 263] on app-card-role "Bar & Catering (Waiter / waitress) [DATE] 12:00-19:00 (7h) [PERSON_NAME]" at bounding box center [240, 283] width 150 height 46
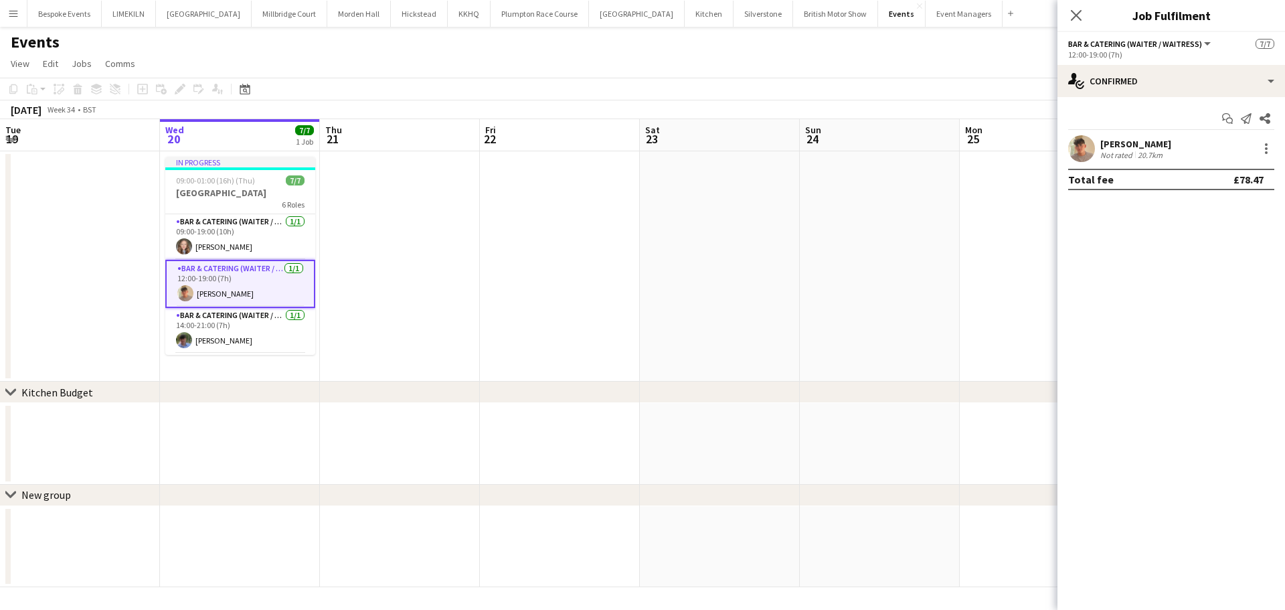
click at [1028, 144] on app-user-avatar at bounding box center [1081, 148] width 27 height 27
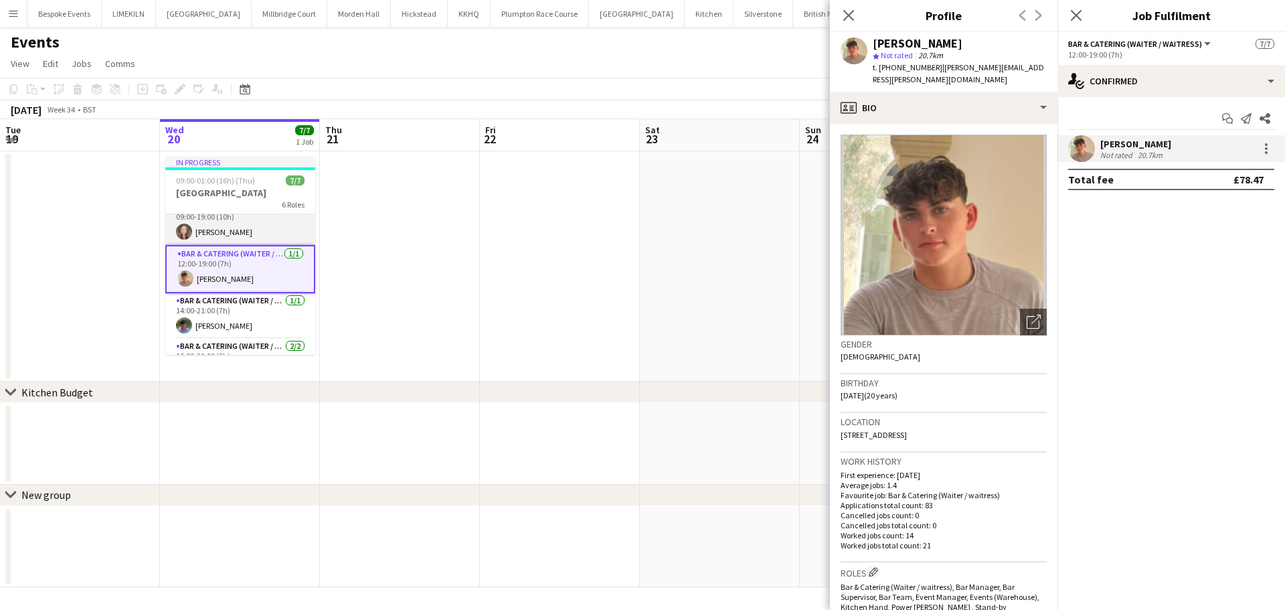
scroll to position [0, 0]
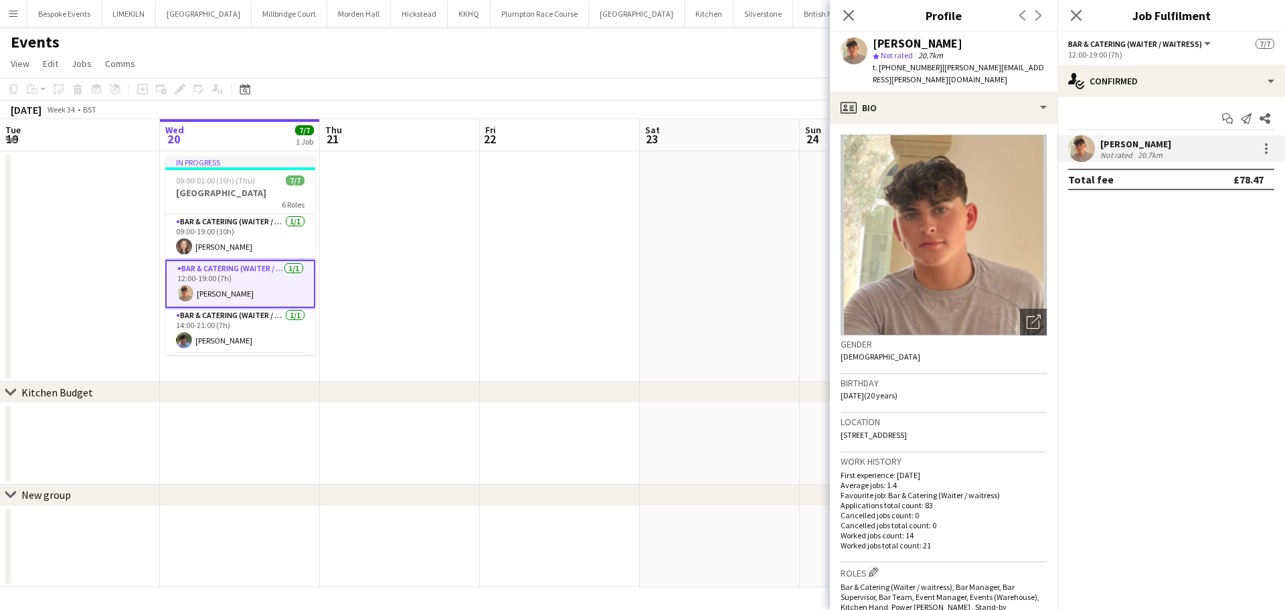
click at [572, 251] on app-date-cell at bounding box center [560, 266] width 160 height 230
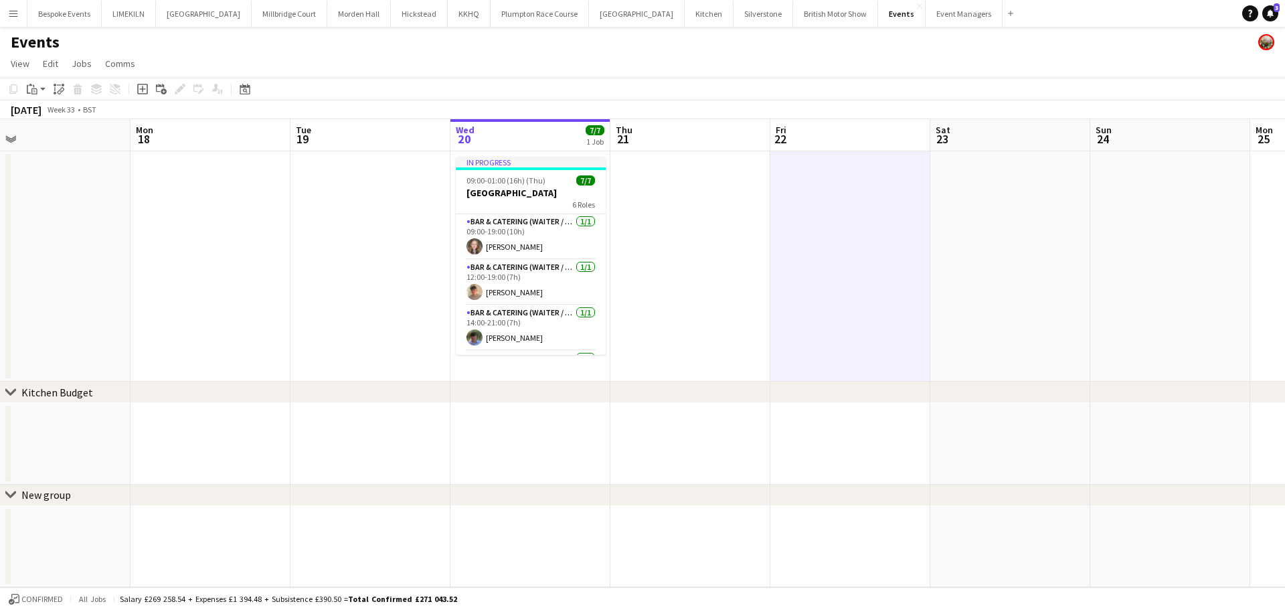
scroll to position [0, 349]
click at [448, 14] on button "KKHQ Close" at bounding box center [469, 14] width 43 height 26
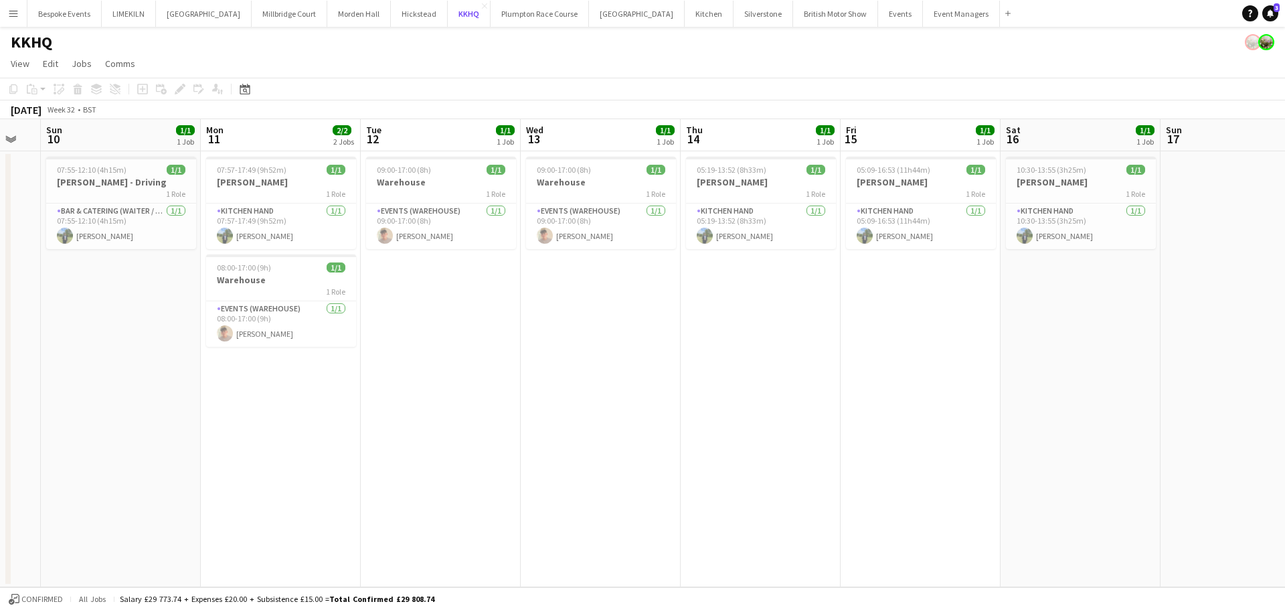
scroll to position [0, 276]
click at [283, 175] on app-job-card "07:57-17:49 (9h52m) 1/1 [PERSON_NAME] 1 Role Kitchen Hand [DATE] 07:57-17:49 (9…" at bounding box center [284, 203] width 150 height 92
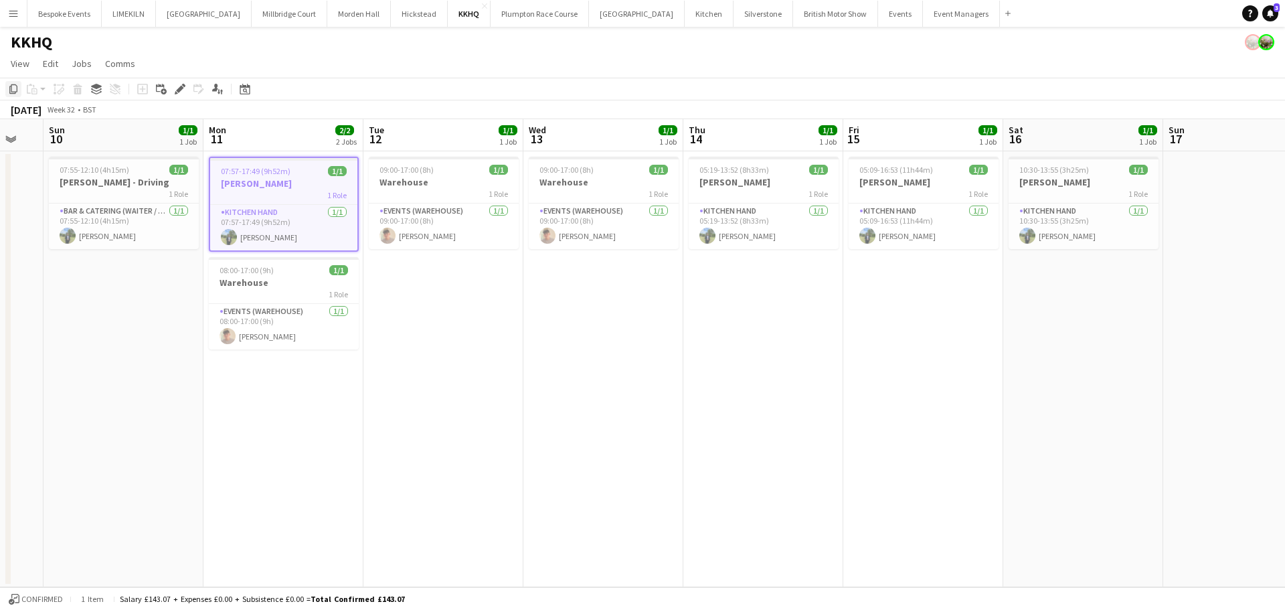
click at [12, 88] on icon "Copy" at bounding box center [13, 89] width 11 height 11
click at [440, 279] on app-date-cell "09:00-17:00 (8h) 1/1 Warehouse 1 Role Events (Warehouse) [DATE] 09:00-17:00 (8h…" at bounding box center [444, 369] width 160 height 436
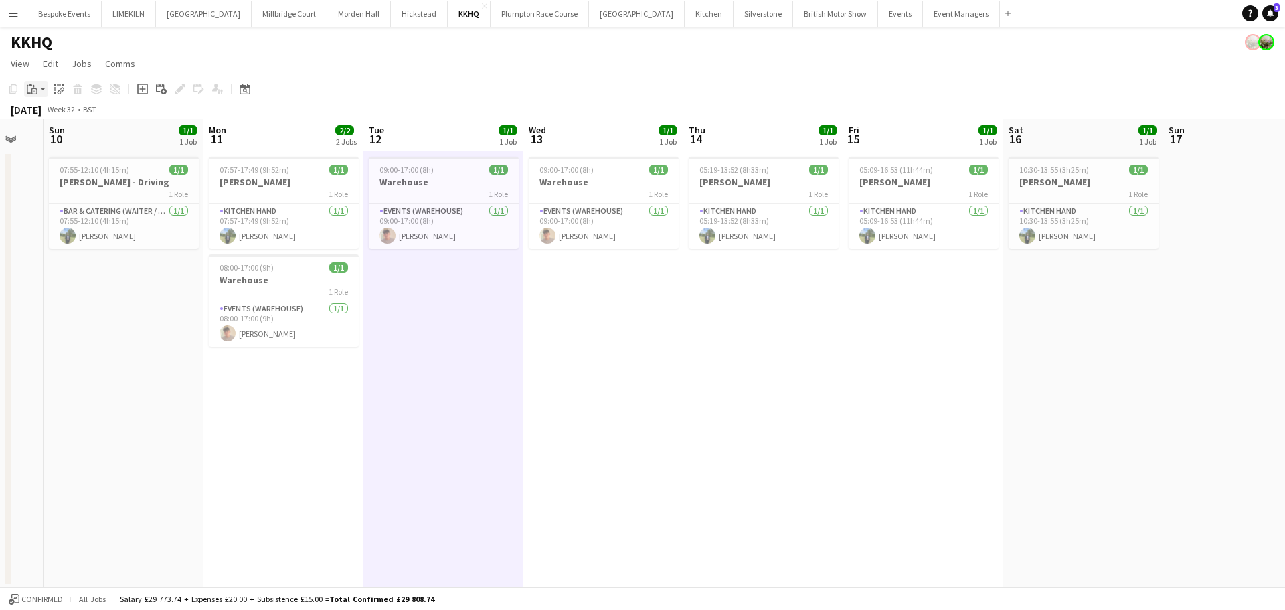
click at [40, 90] on app-action-btn "Paste" at bounding box center [36, 89] width 24 height 16
click at [44, 110] on link "Paste Ctrl+V" at bounding box center [98, 114] width 126 height 12
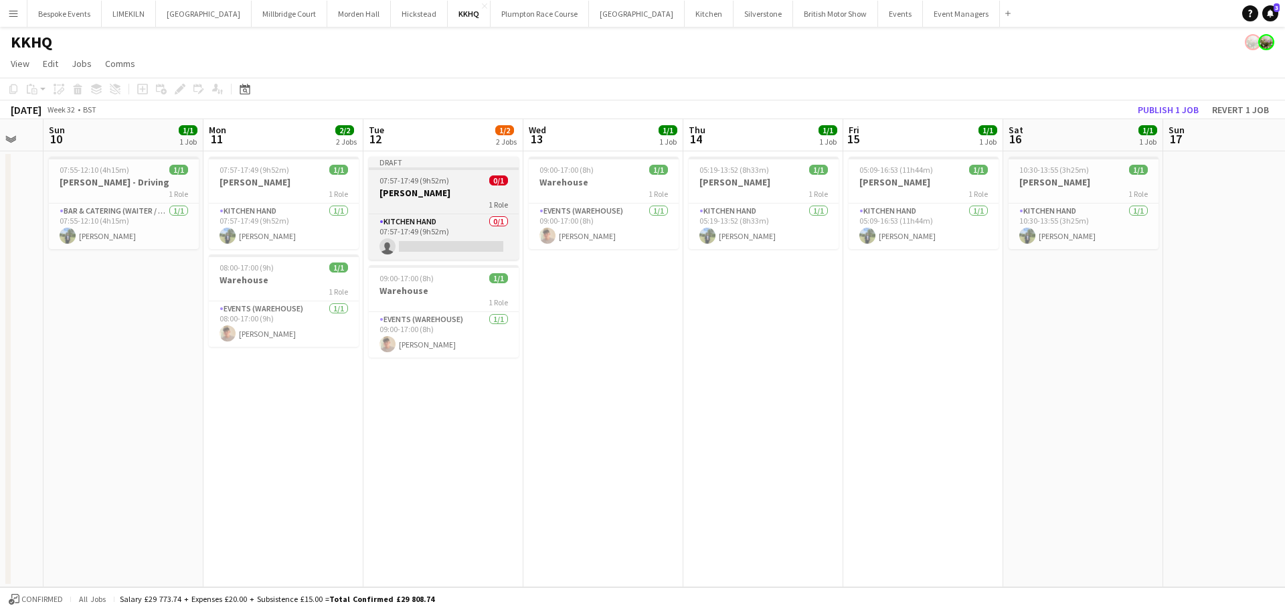
click at [470, 194] on h3 "[PERSON_NAME]" at bounding box center [444, 193] width 150 height 12
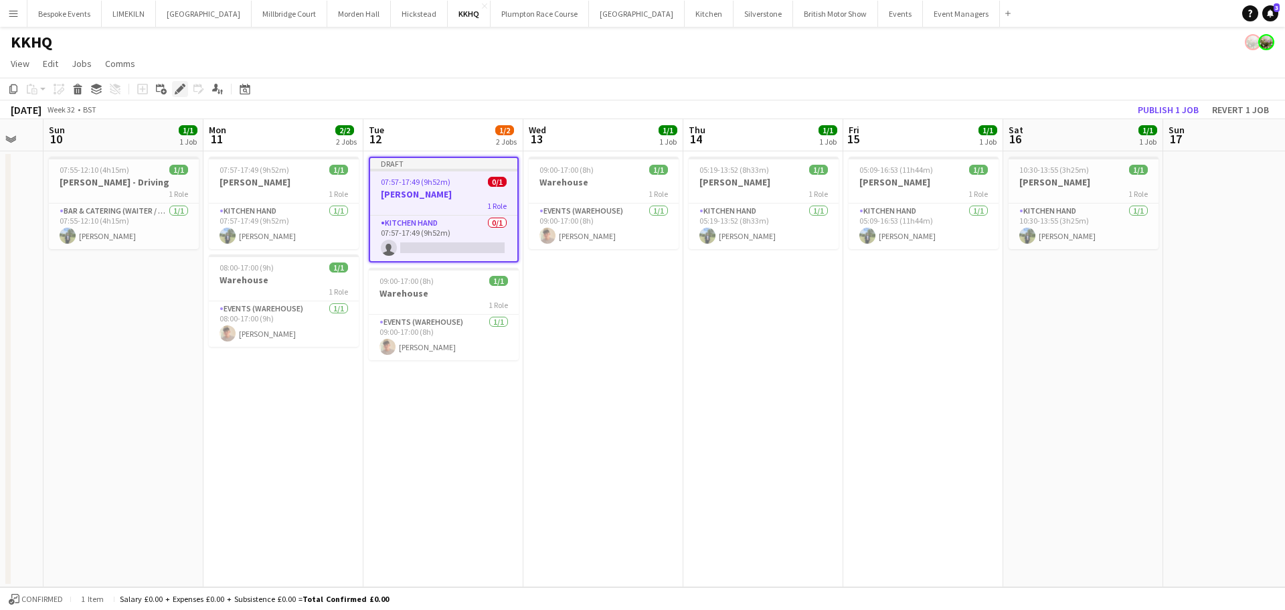
click at [186, 90] on div "Edit" at bounding box center [180, 89] width 16 height 16
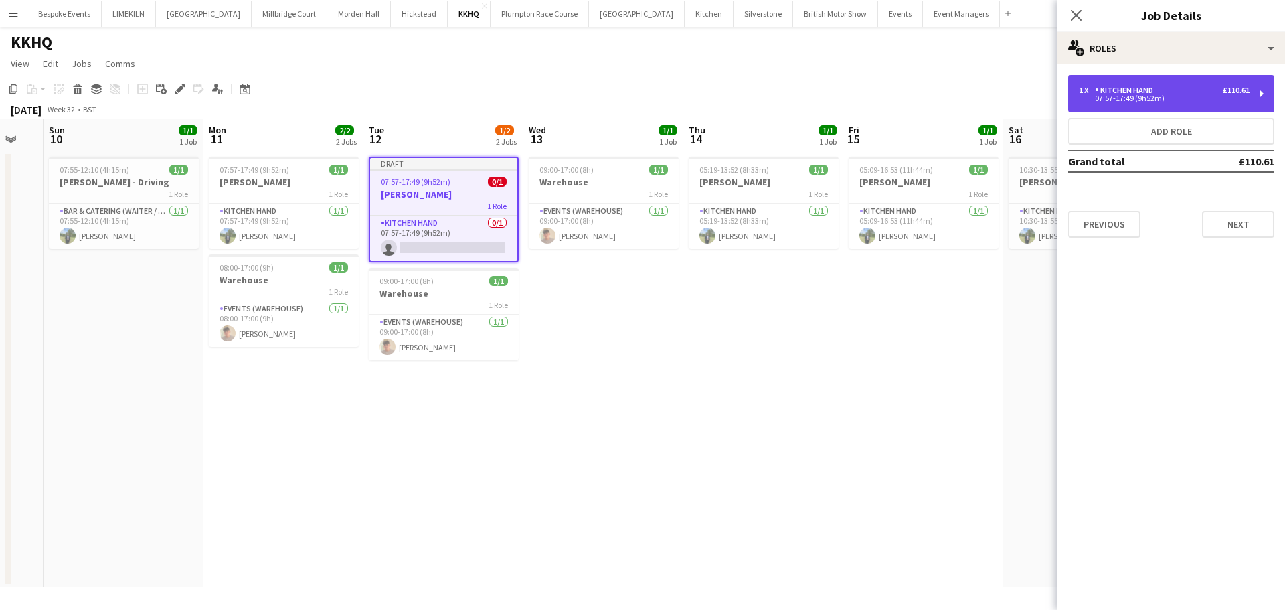
click at [1028, 92] on div "1 x Kitchen Hand £110.61" at bounding box center [1164, 90] width 171 height 9
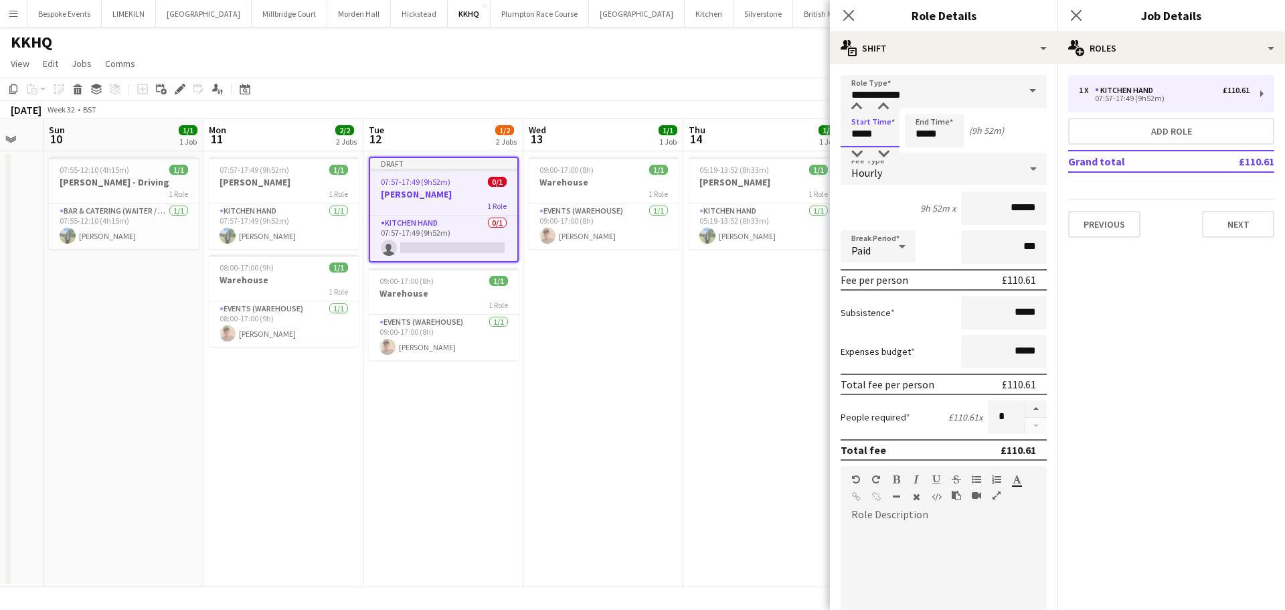
click at [873, 131] on input "*****" at bounding box center [870, 130] width 59 height 33
type input "*****"
click at [943, 134] on input "*****" at bounding box center [934, 130] width 59 height 33
type input "*****"
click at [758, 283] on app-date-cell "05:19-13:52 (8h33m) 1/1 [PERSON_NAME] 1 Role Kitchen Hand [DATE] 05:19-13:52 (8…" at bounding box center [764, 369] width 160 height 436
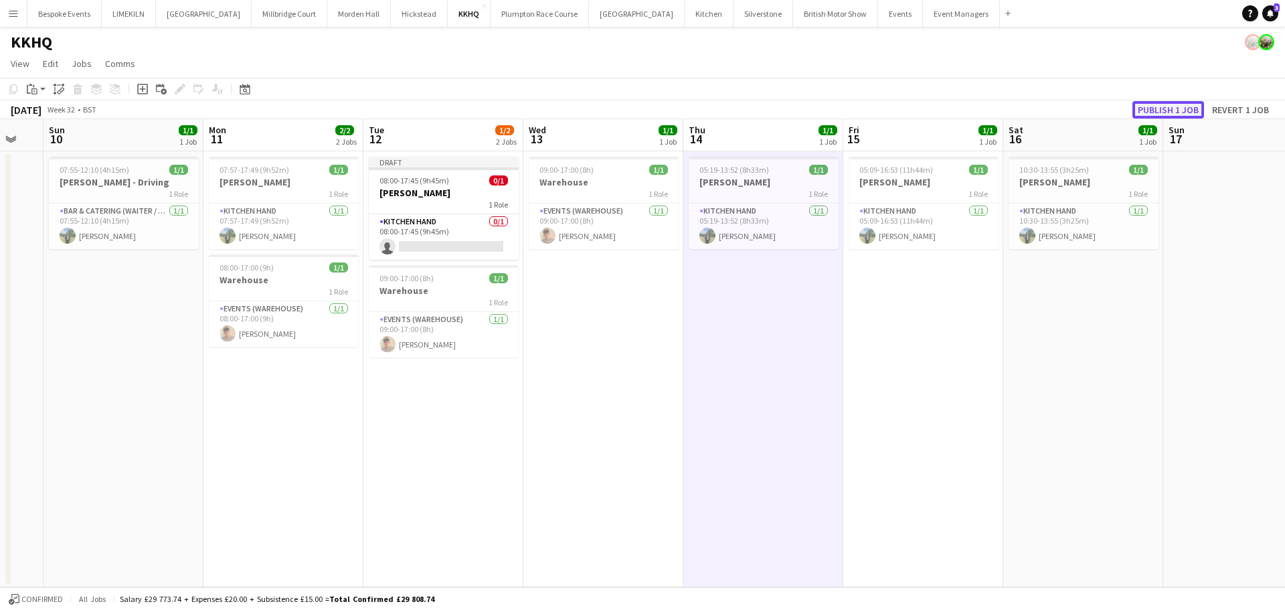
click at [1028, 106] on button "Publish 1 job" at bounding box center [1169, 109] width 72 height 17
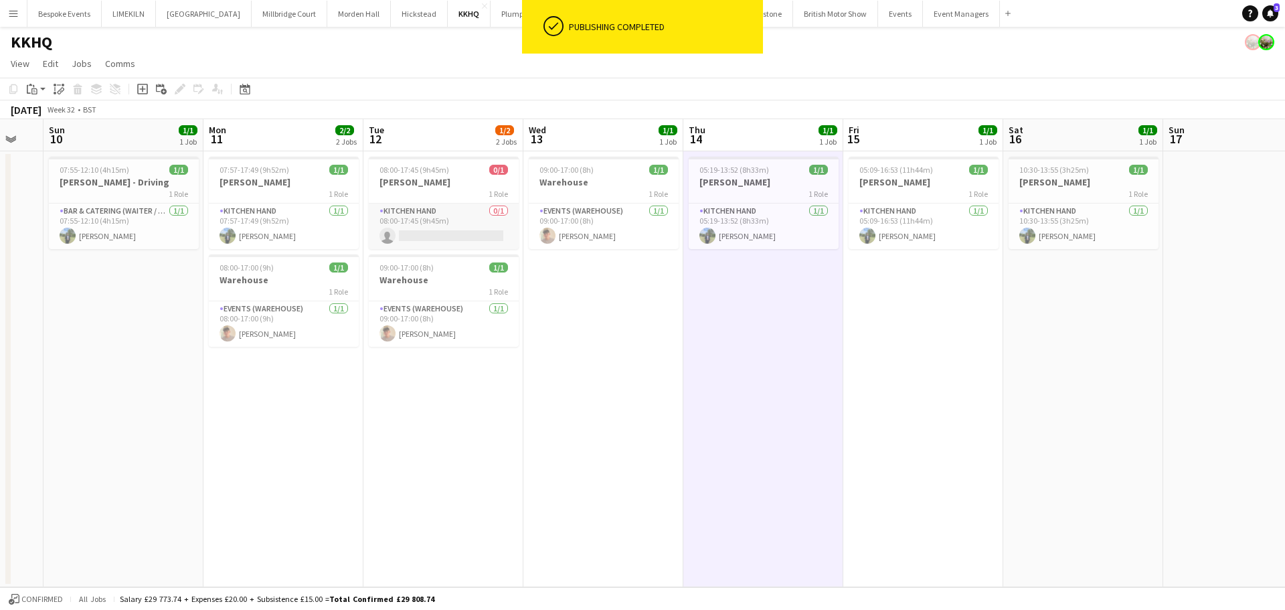
click at [414, 218] on app-card-role "Kitchen Hand 0/1 08:00-17:45 (9h45m) single-neutral-actions" at bounding box center [444, 227] width 150 height 46
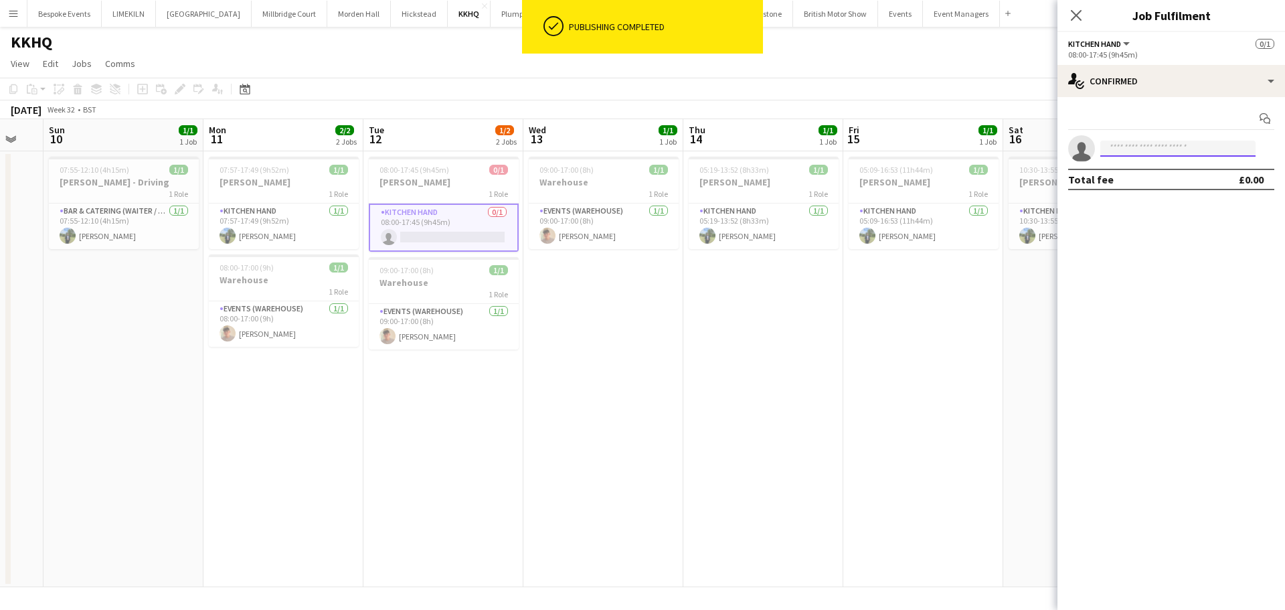
click at [1028, 151] on input at bounding box center [1178, 149] width 155 height 16
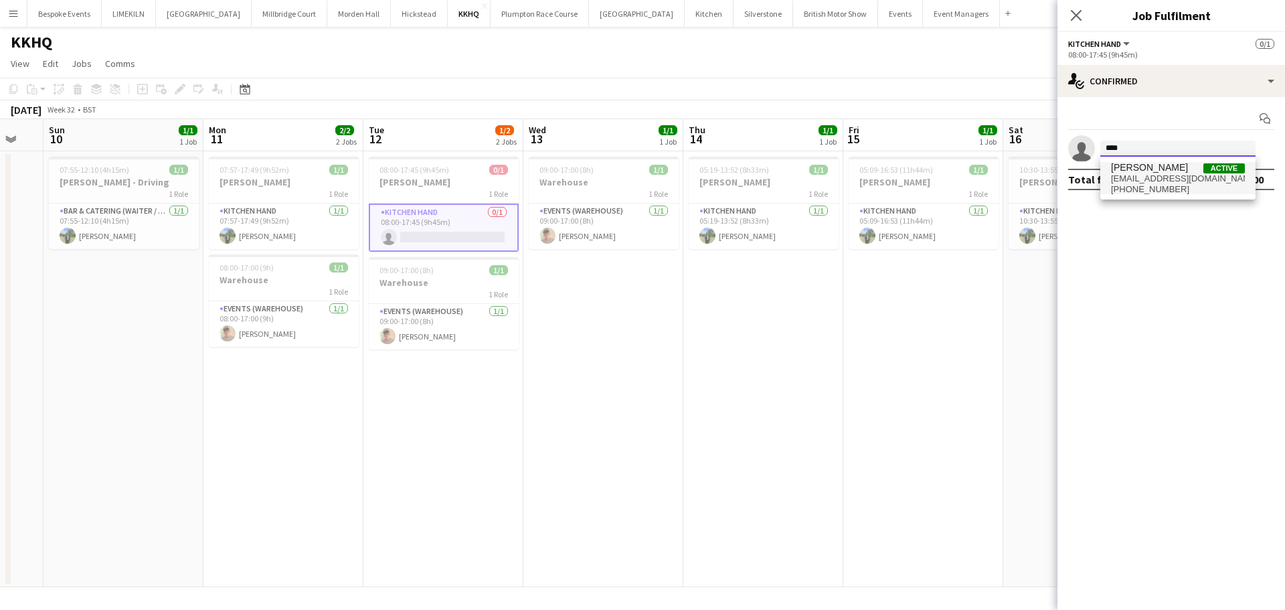
type input "****"
click at [1028, 175] on span "[EMAIL_ADDRESS][DOMAIN_NAME]" at bounding box center [1178, 178] width 134 height 11
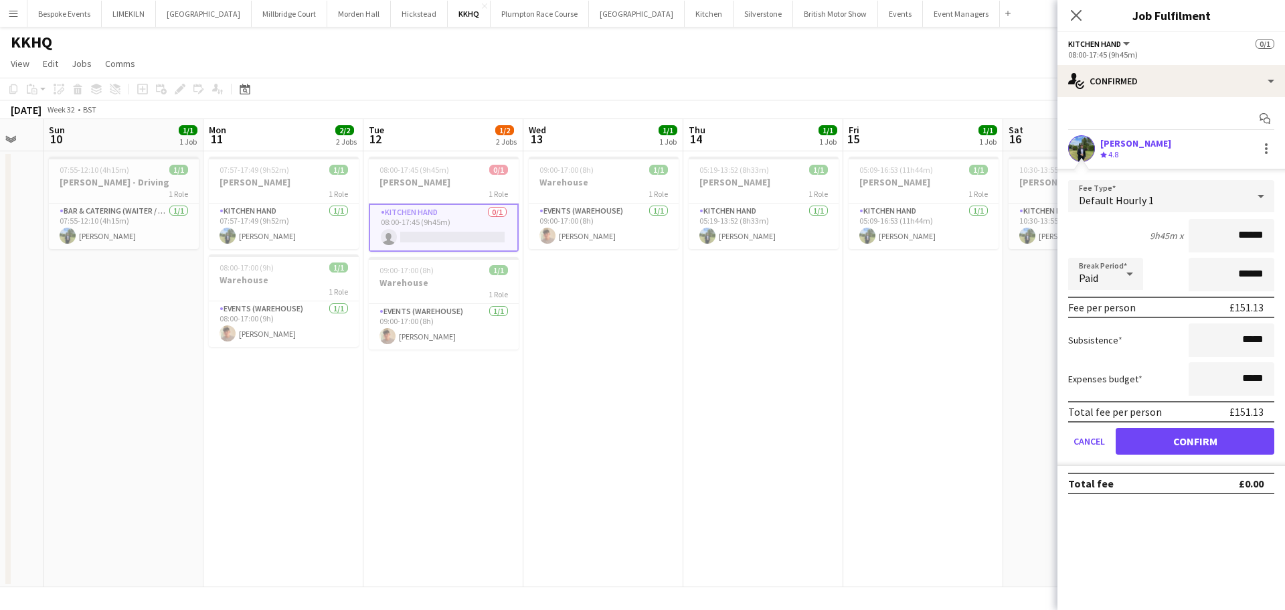
type input "******"
click at [1028, 430] on button "Confirm" at bounding box center [1195, 441] width 159 height 27
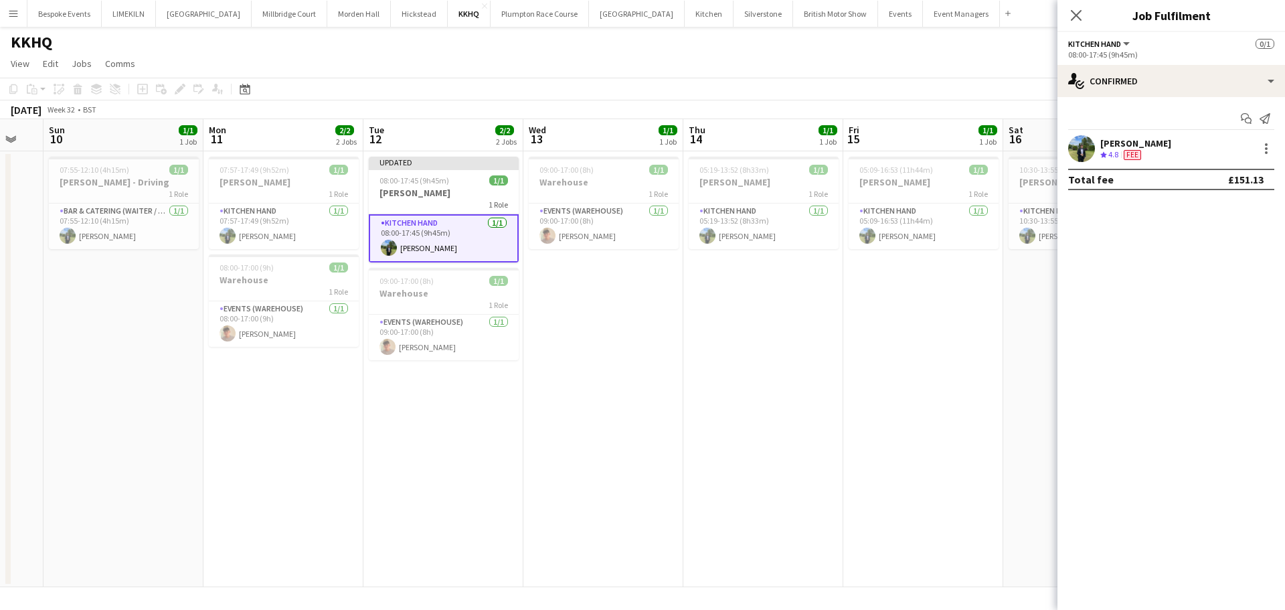
click at [860, 369] on app-date-cell "05:09-16:53 (11h44m) 1/1 [PERSON_NAME] 1 Role Kitchen Hand [DATE] 05:09-16:53 (…" at bounding box center [924, 369] width 160 height 436
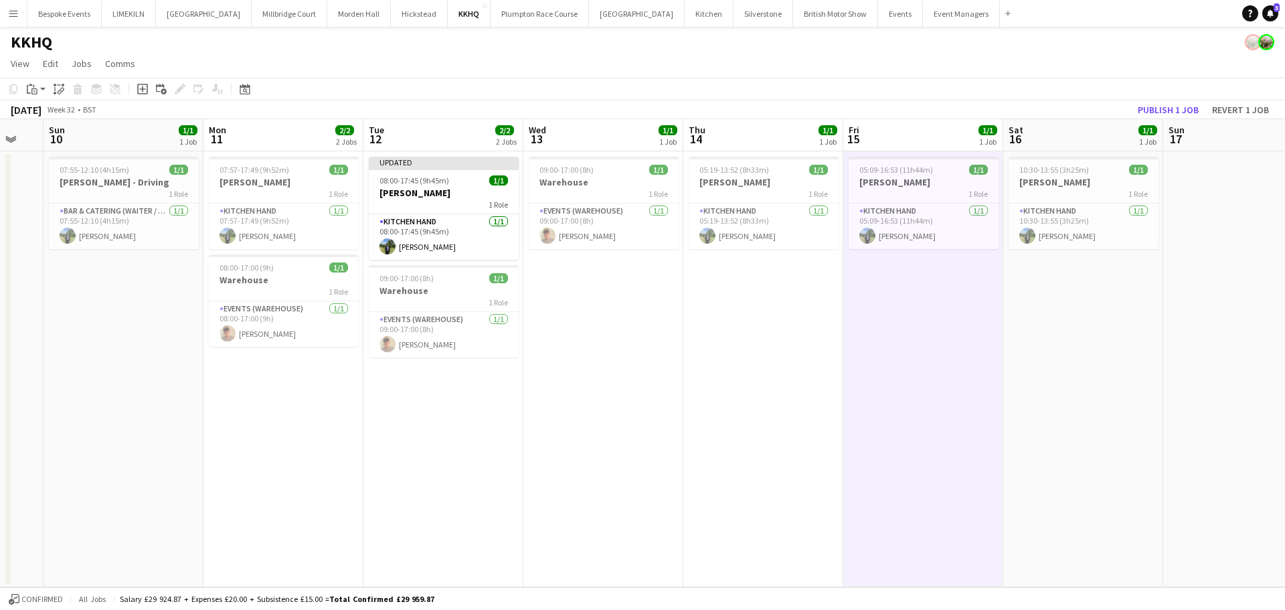
click at [1028, 75] on app-page-menu "View Day view expanded Day view collapsed Month view Date picker Jump to [DATE]…" at bounding box center [642, 64] width 1285 height 25
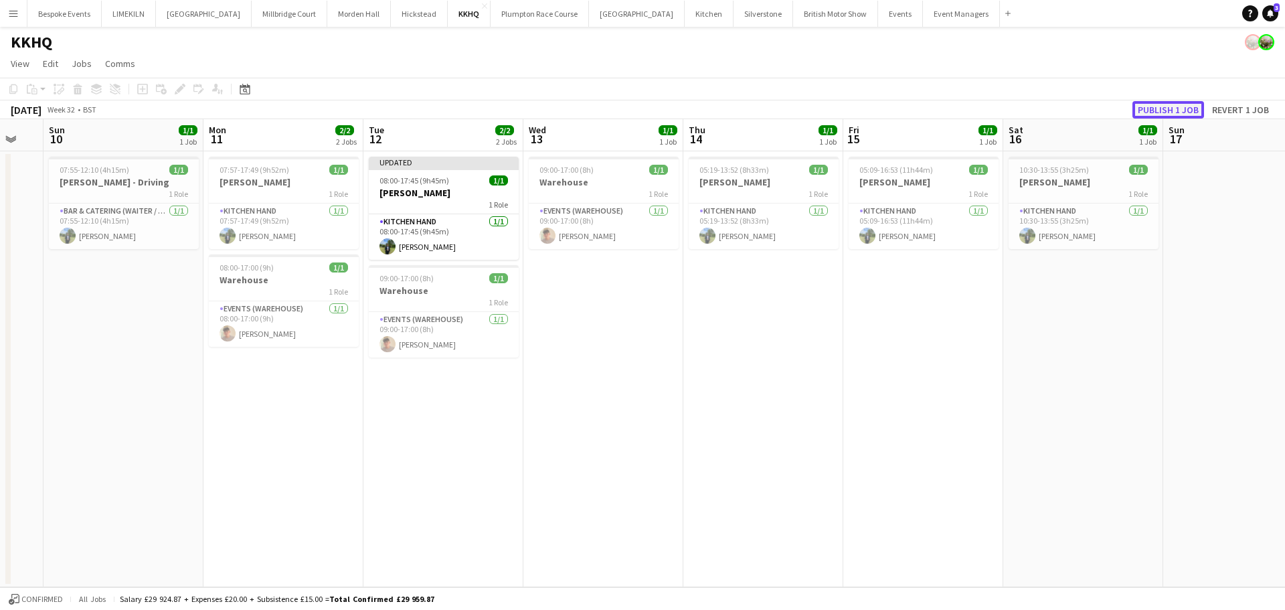
click at [1028, 104] on button "Publish 1 job" at bounding box center [1169, 109] width 72 height 17
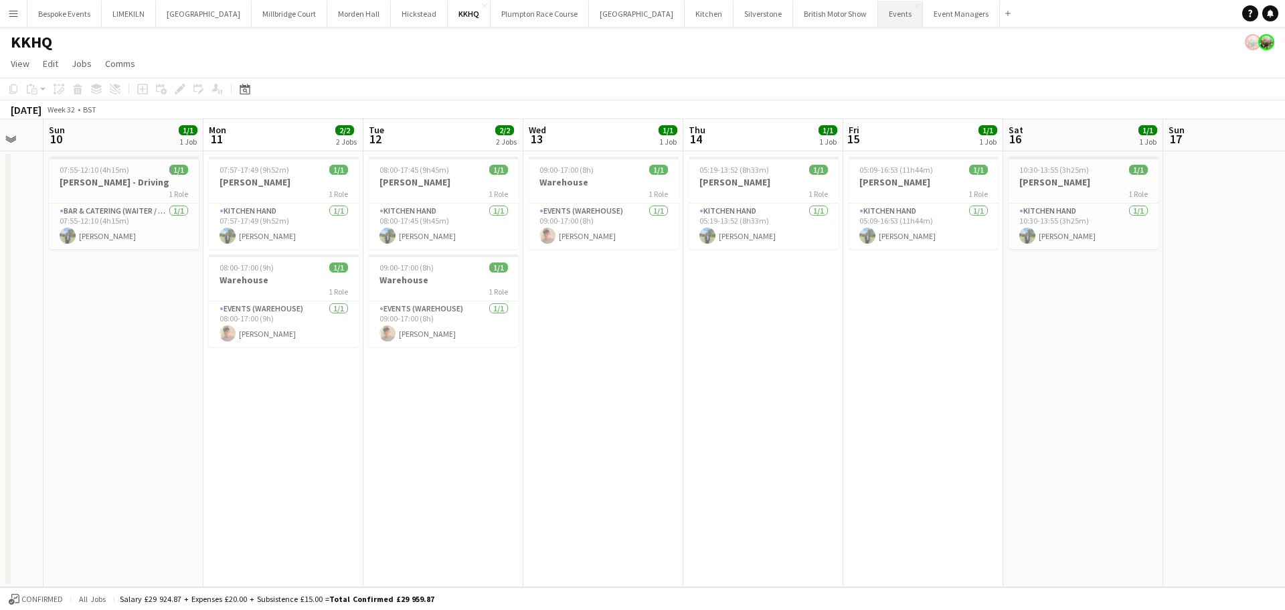
click at [878, 10] on button "Events Close" at bounding box center [900, 14] width 45 height 26
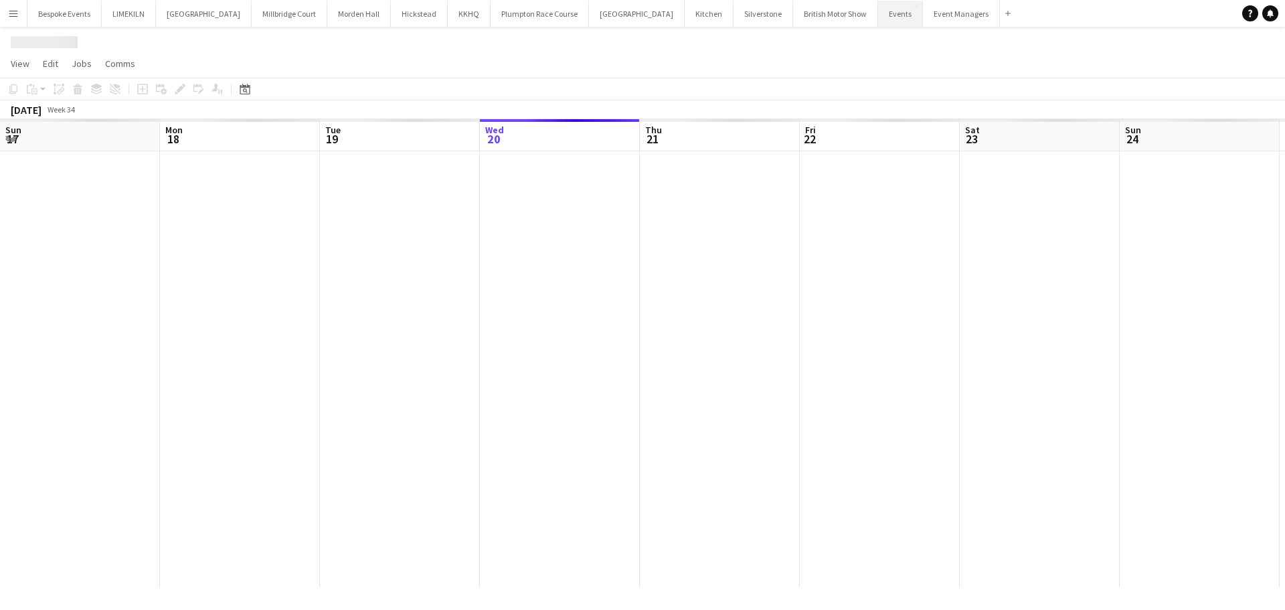
scroll to position [0, 320]
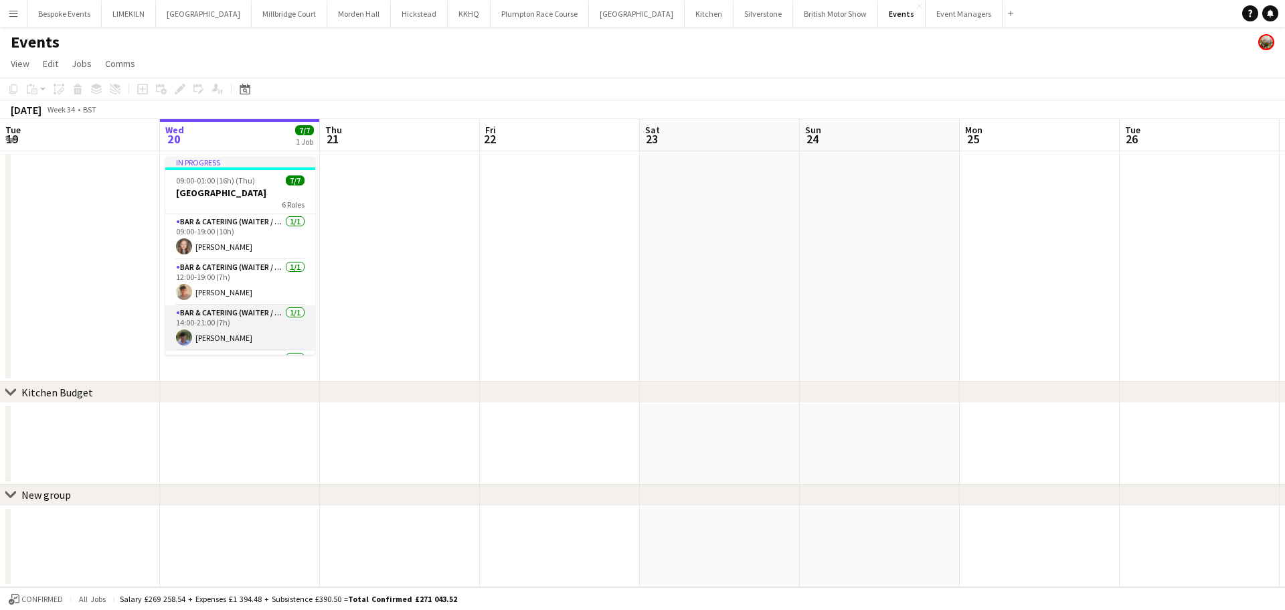
click at [264, 309] on app-card-role "Bar & Catering (Waiter / waitress) [DATE] 14:00-21:00 (7h) [PERSON_NAME]" at bounding box center [240, 328] width 150 height 46
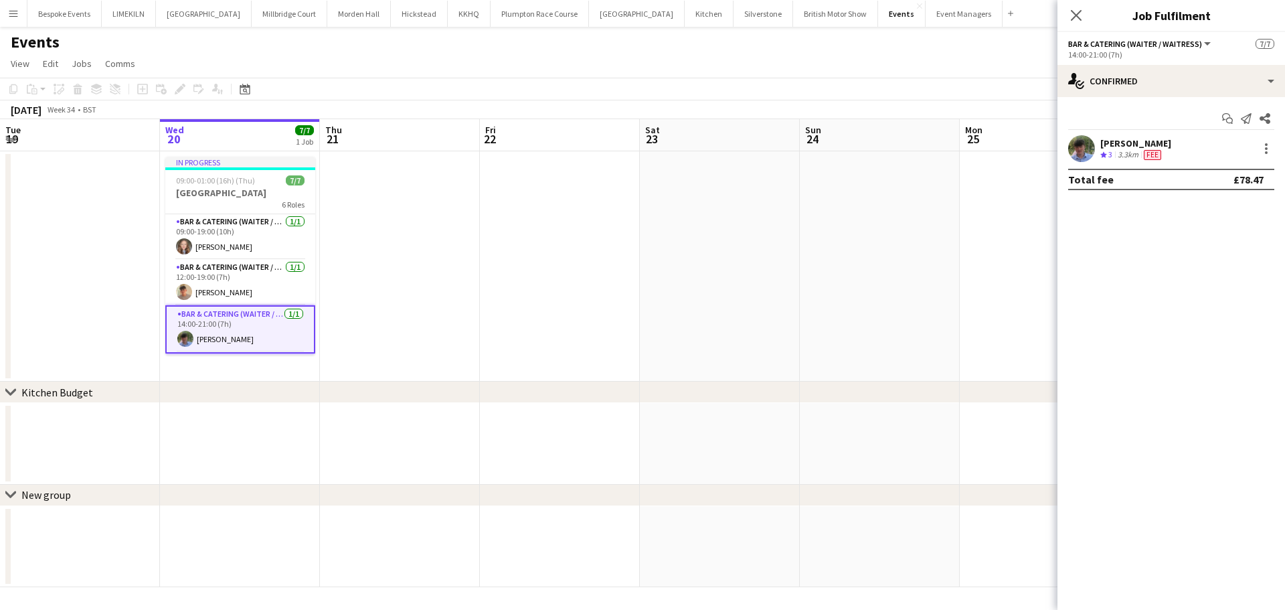
click at [1028, 158] on app-user-avatar at bounding box center [1081, 148] width 27 height 27
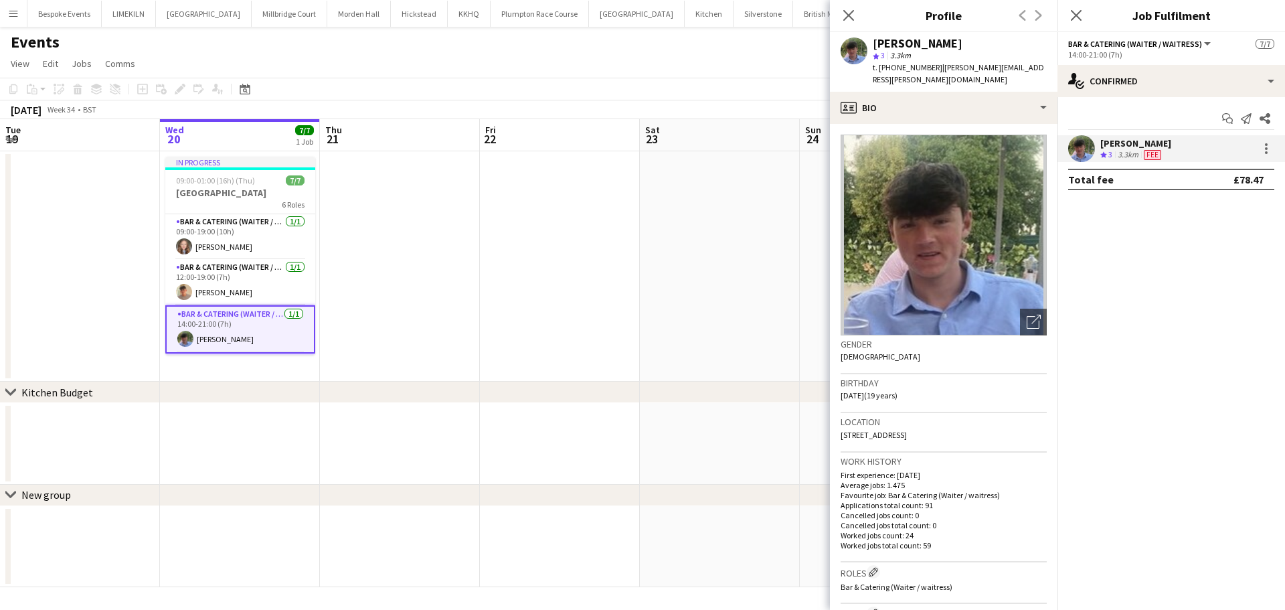
drag, startPoint x: 971, startPoint y: 423, endPoint x: 936, endPoint y: 425, distance: 35.5
click at [907, 430] on span "[STREET_ADDRESS]" at bounding box center [874, 435] width 66 height 10
copy span "GU10 3JW"
click at [609, 218] on app-date-cell at bounding box center [560, 266] width 160 height 230
